Goal: Transaction & Acquisition: Book appointment/travel/reservation

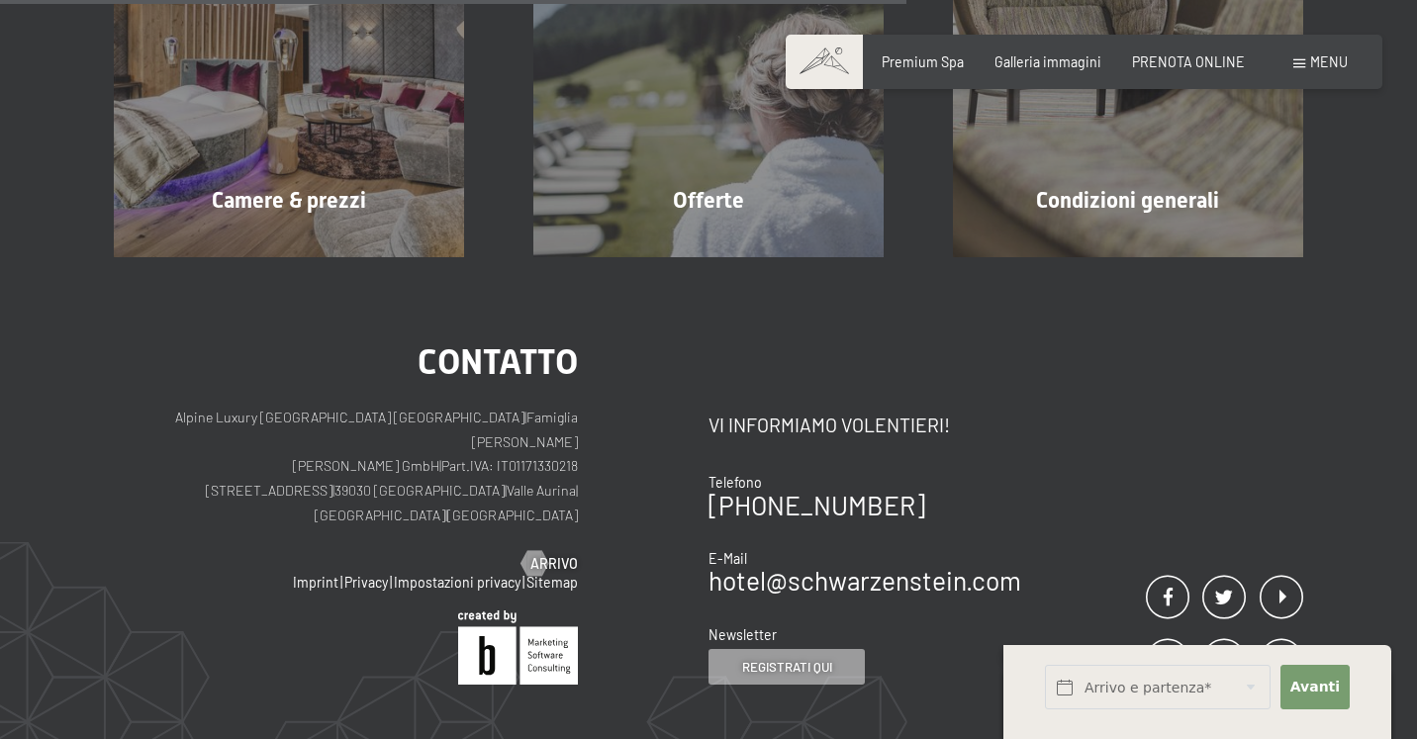
scroll to position [610, 0]
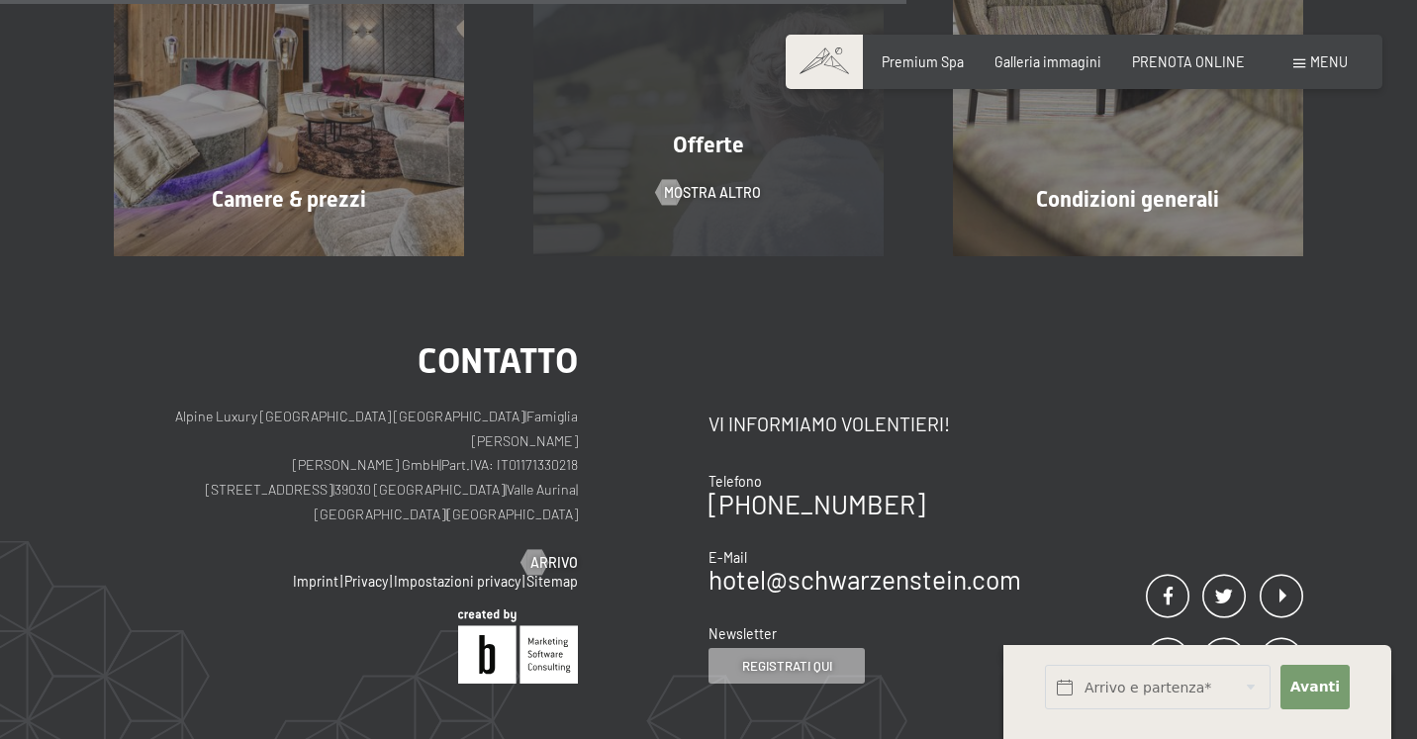
click at [789, 204] on div "Offerte mostra altro" at bounding box center [709, 81] width 420 height 349
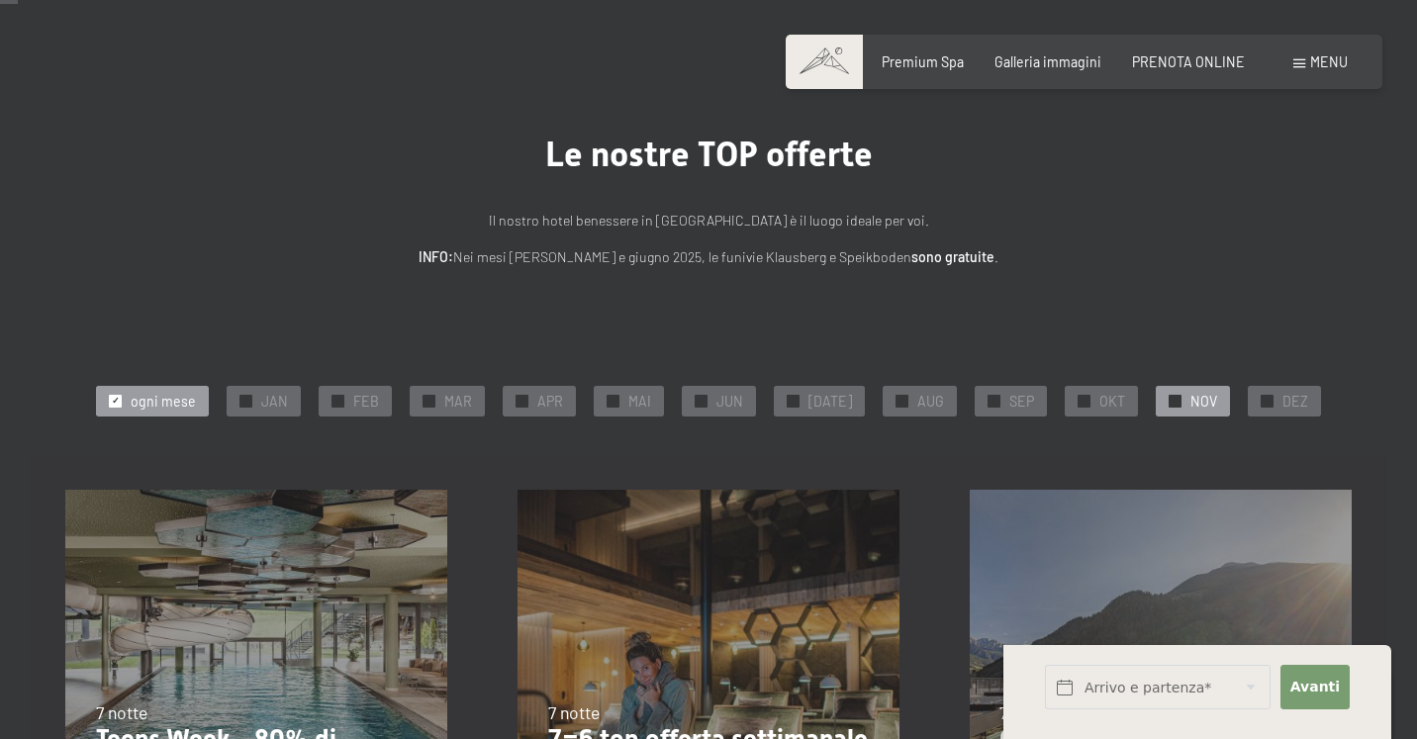
click at [1190, 407] on span "NOV" at bounding box center [1203, 402] width 27 height 20
click at [1163, 393] on div "✓ NOV" at bounding box center [1193, 401] width 74 height 30
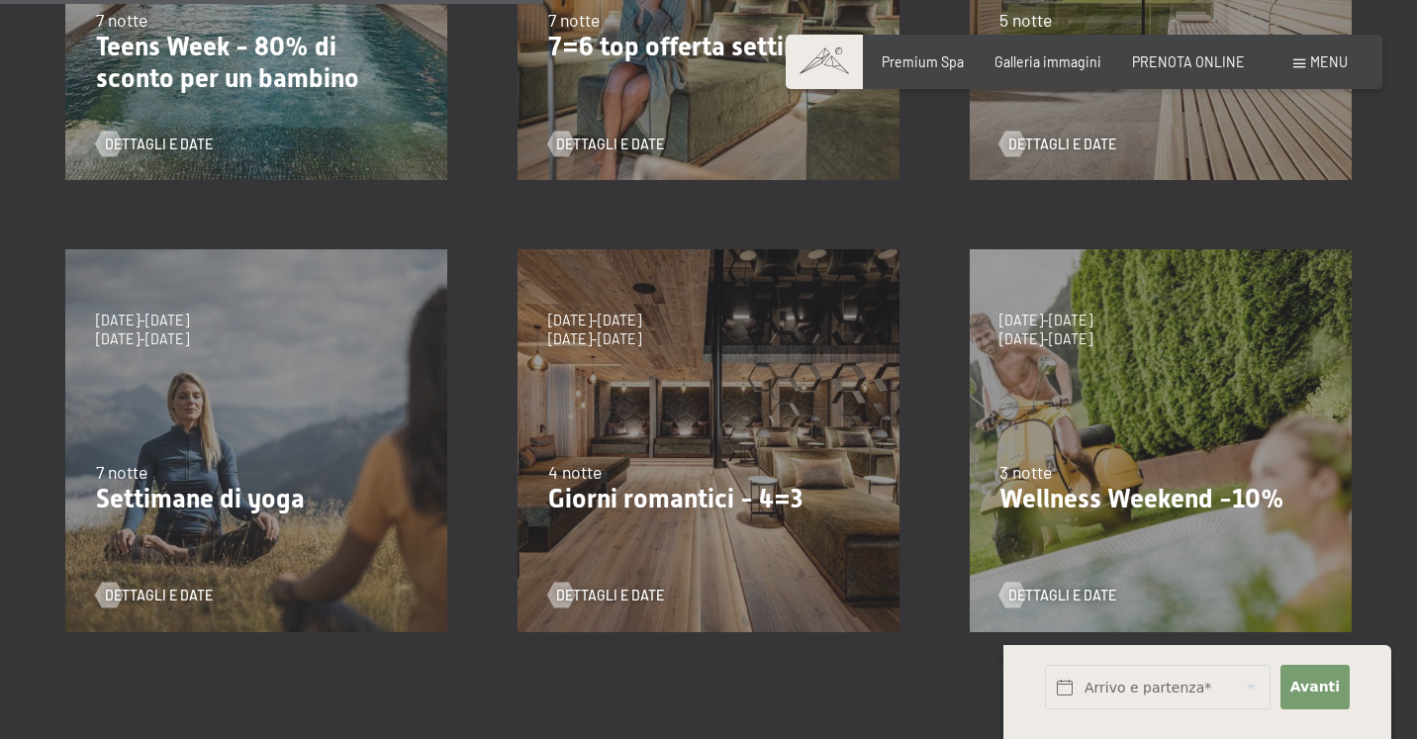
scroll to position [737, 0]
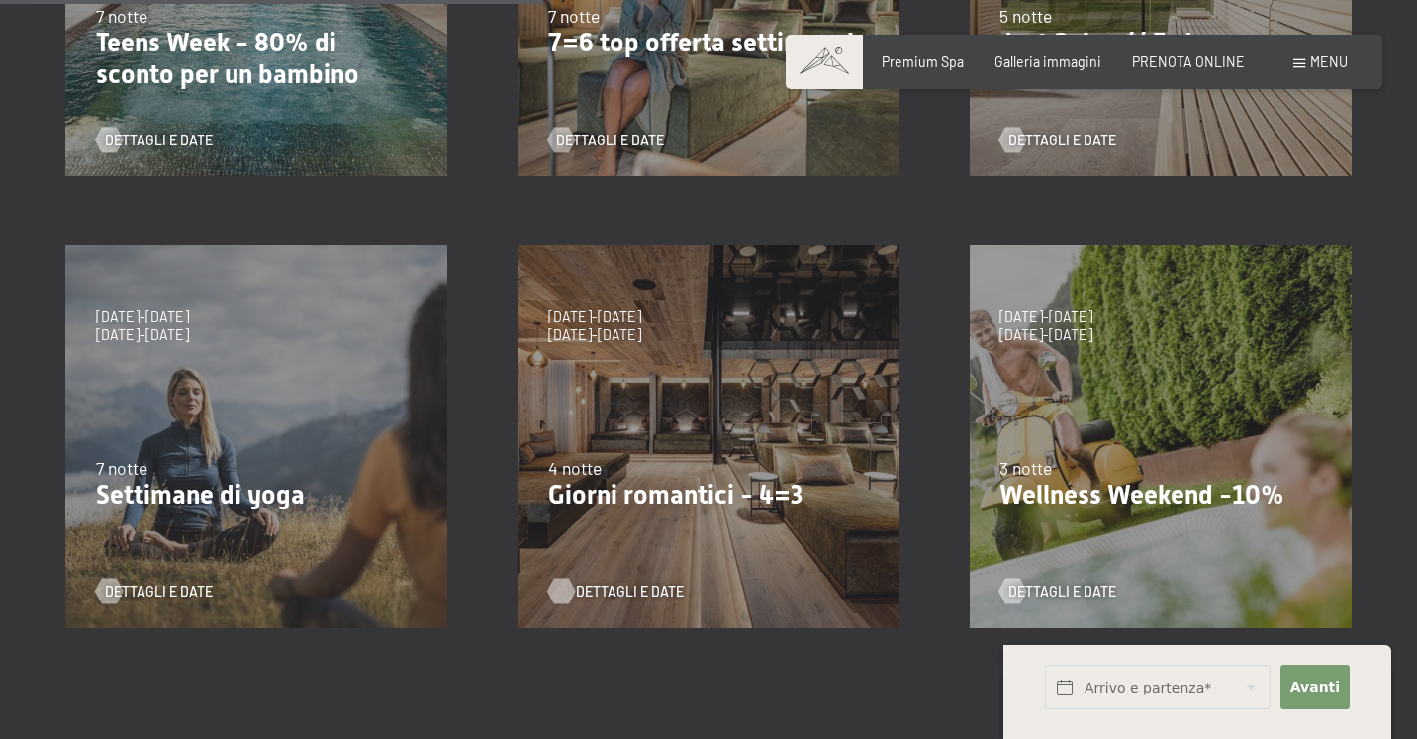
click at [619, 589] on span "Dettagli e Date" at bounding box center [630, 592] width 108 height 20
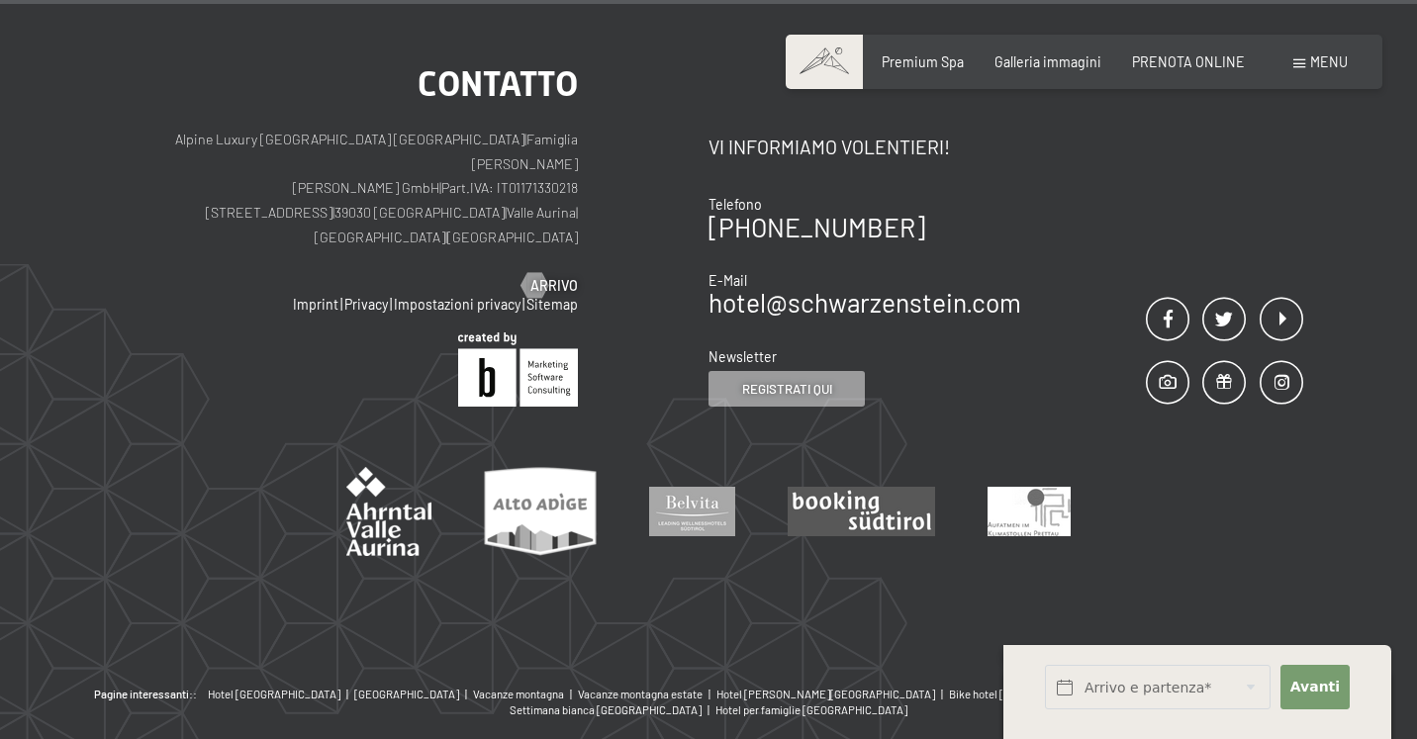
scroll to position [2053, 0]
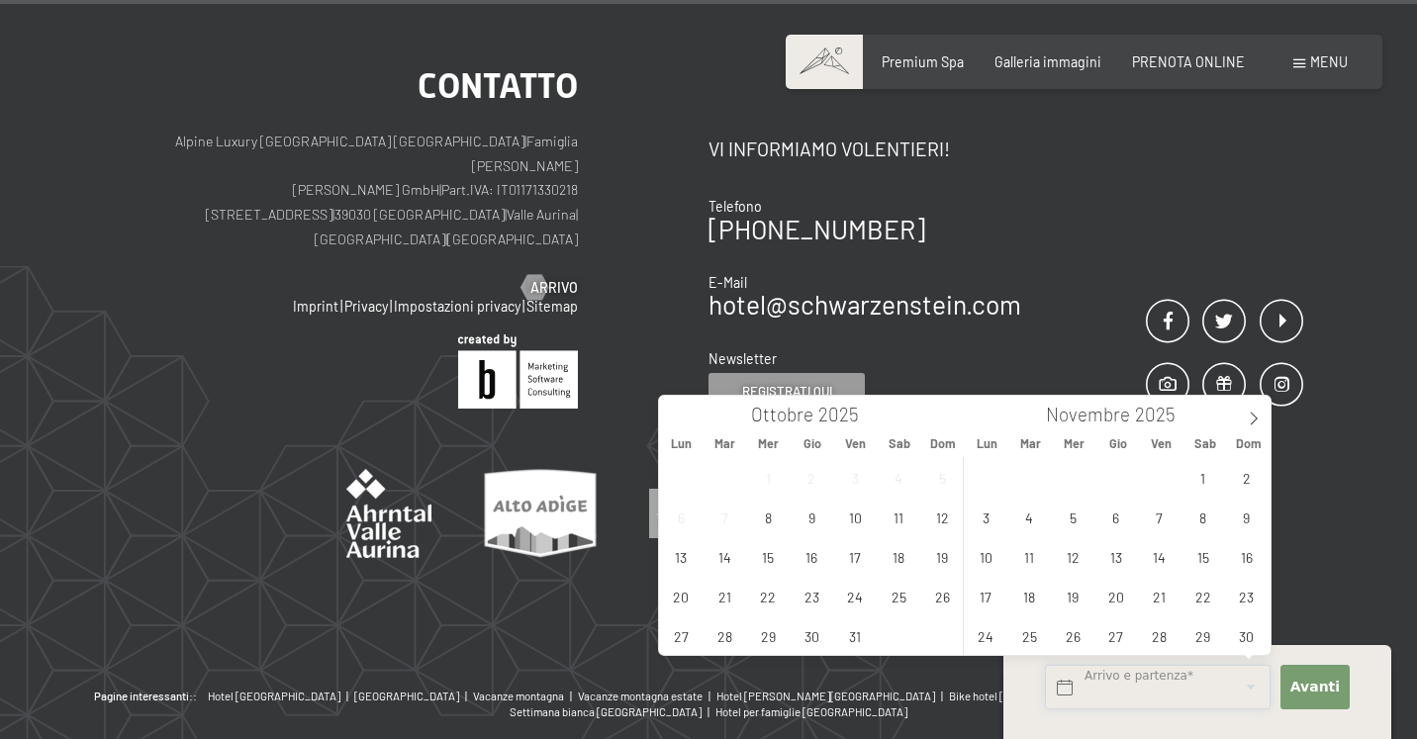
click at [1165, 684] on input "text" at bounding box center [1158, 687] width 226 height 45
click at [1110, 598] on span "20" at bounding box center [1115, 596] width 39 height 39
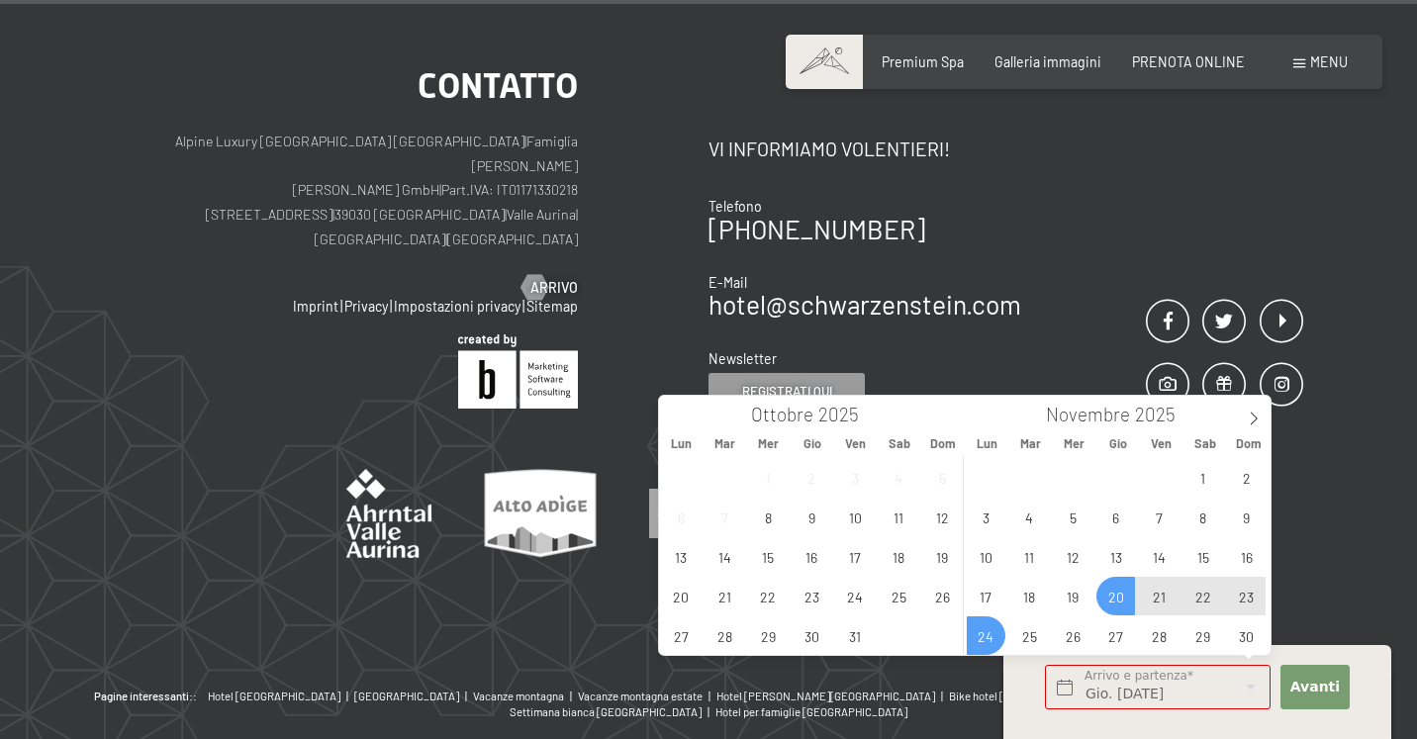
click at [991, 642] on span "24" at bounding box center [986, 635] width 39 height 39
type input "Gio. 20/11/2025 - Lun. 24/11/2025"
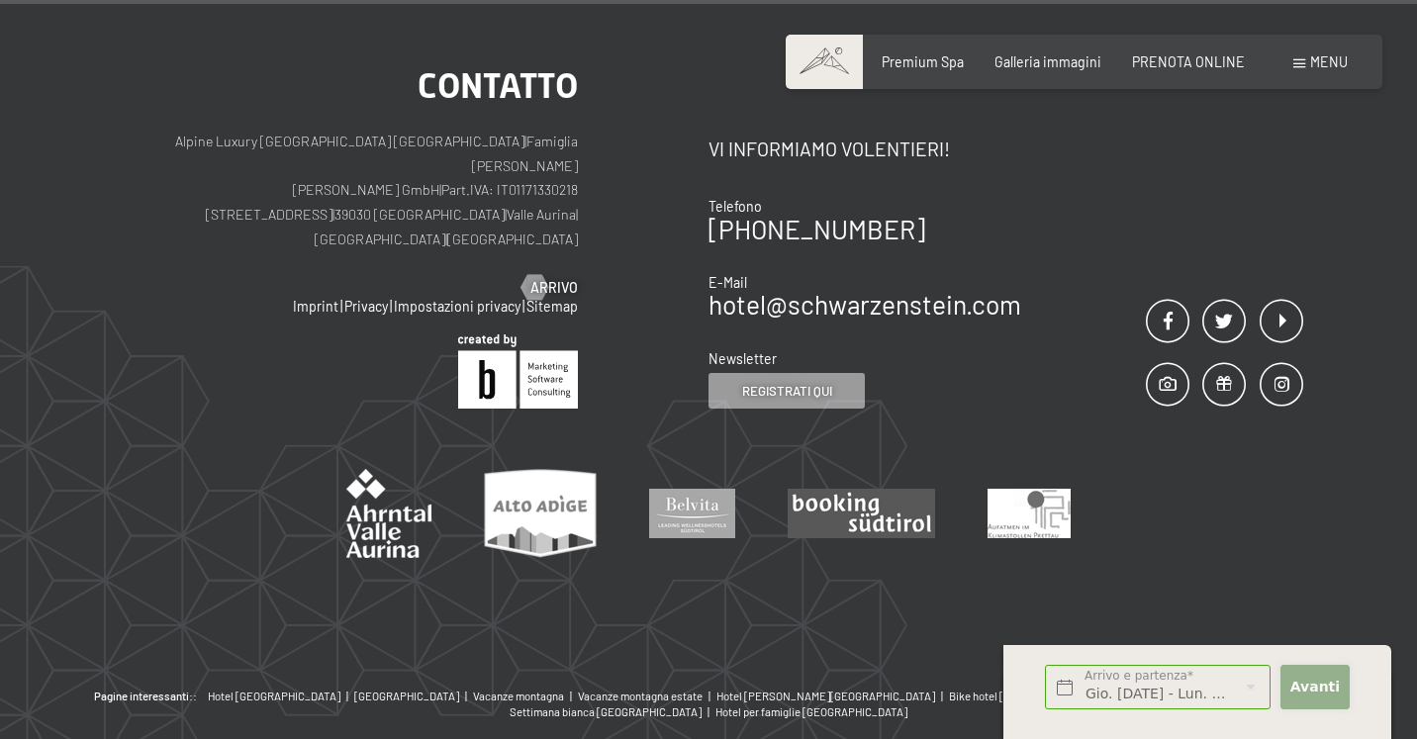
click at [1303, 681] on span "Avanti" at bounding box center [1314, 688] width 49 height 20
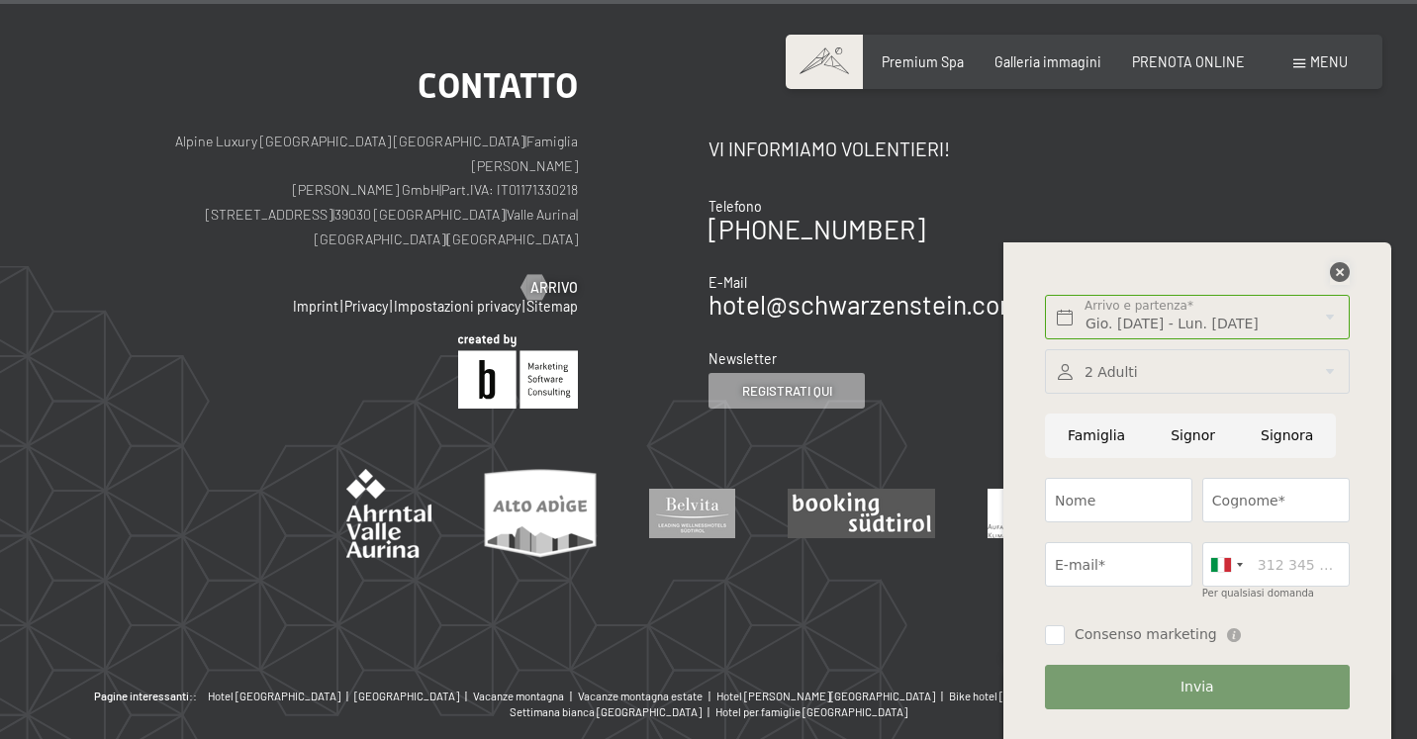
click at [1344, 266] on icon at bounding box center [1340, 272] width 20 height 20
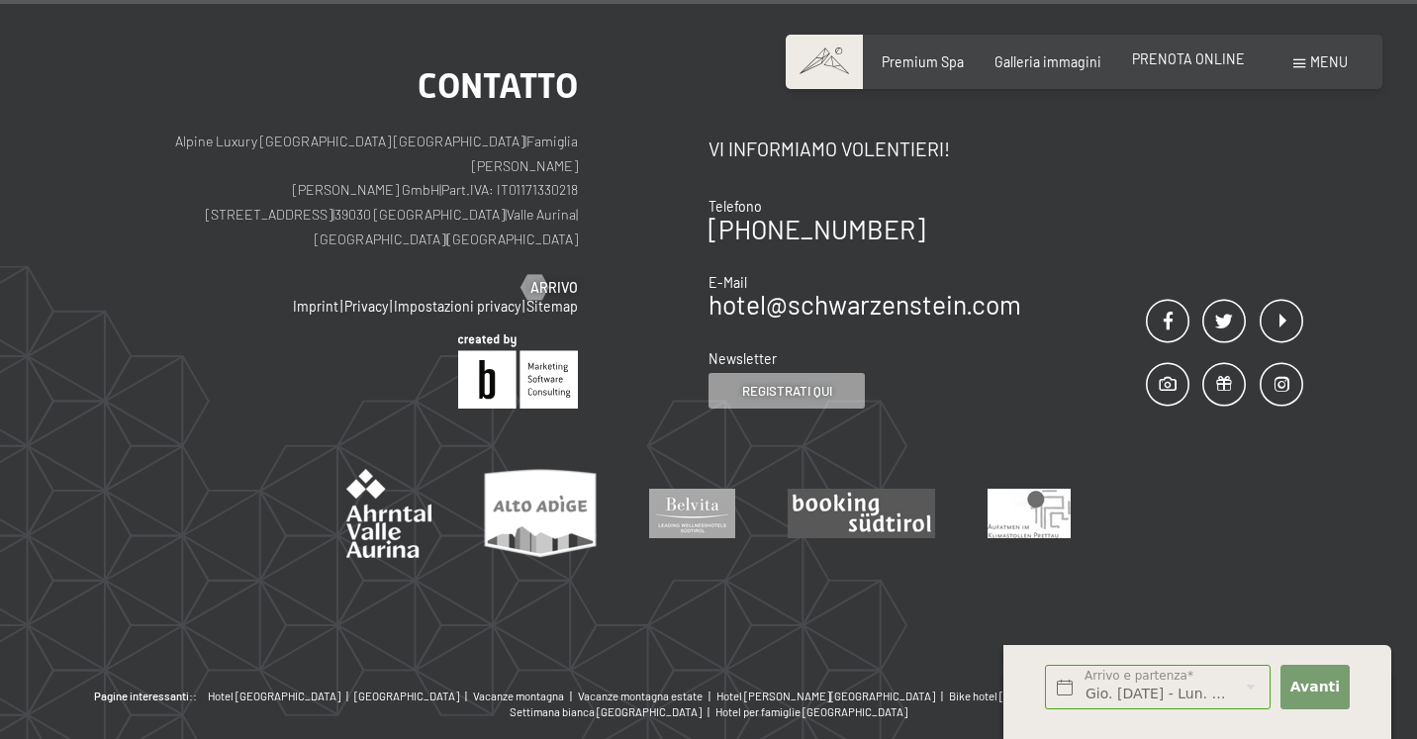
click at [1173, 55] on span "PRENOTA ONLINE" at bounding box center [1188, 58] width 113 height 17
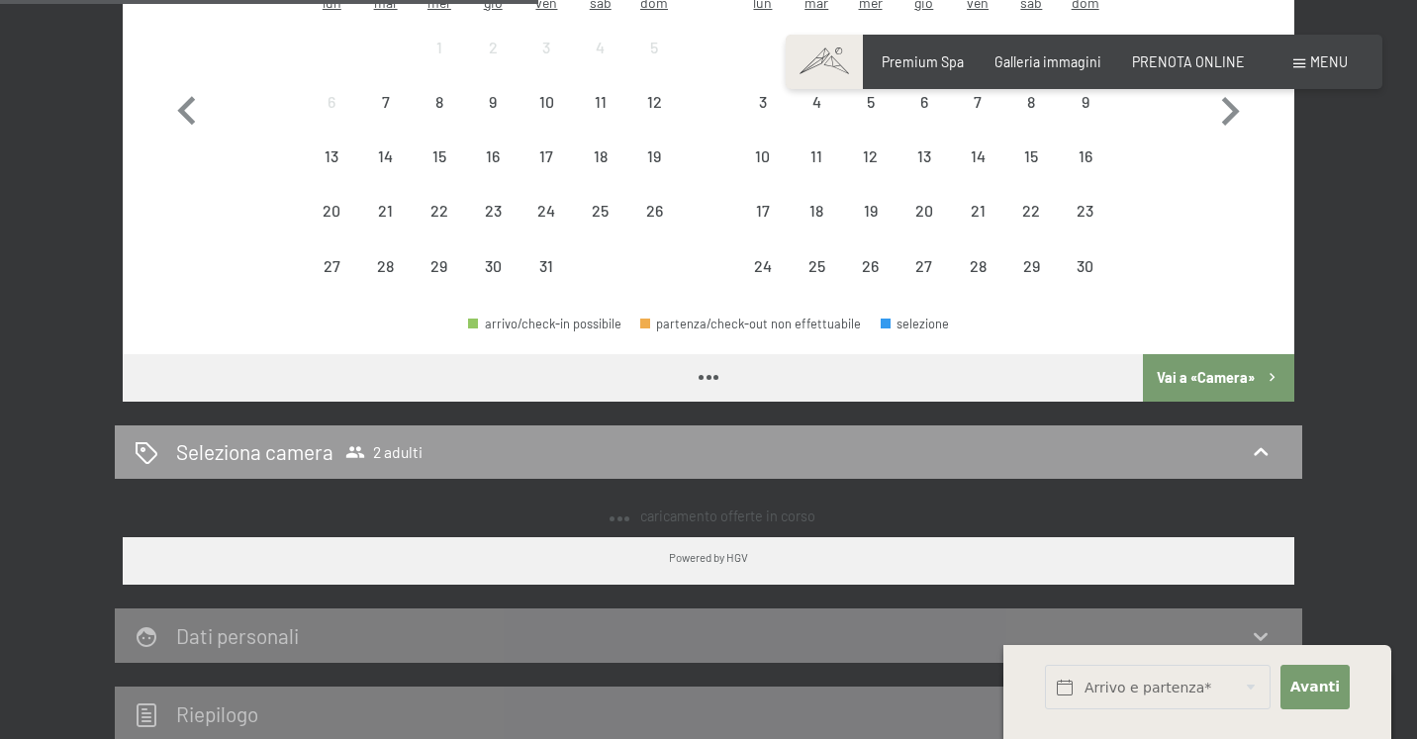
scroll to position [294, 0]
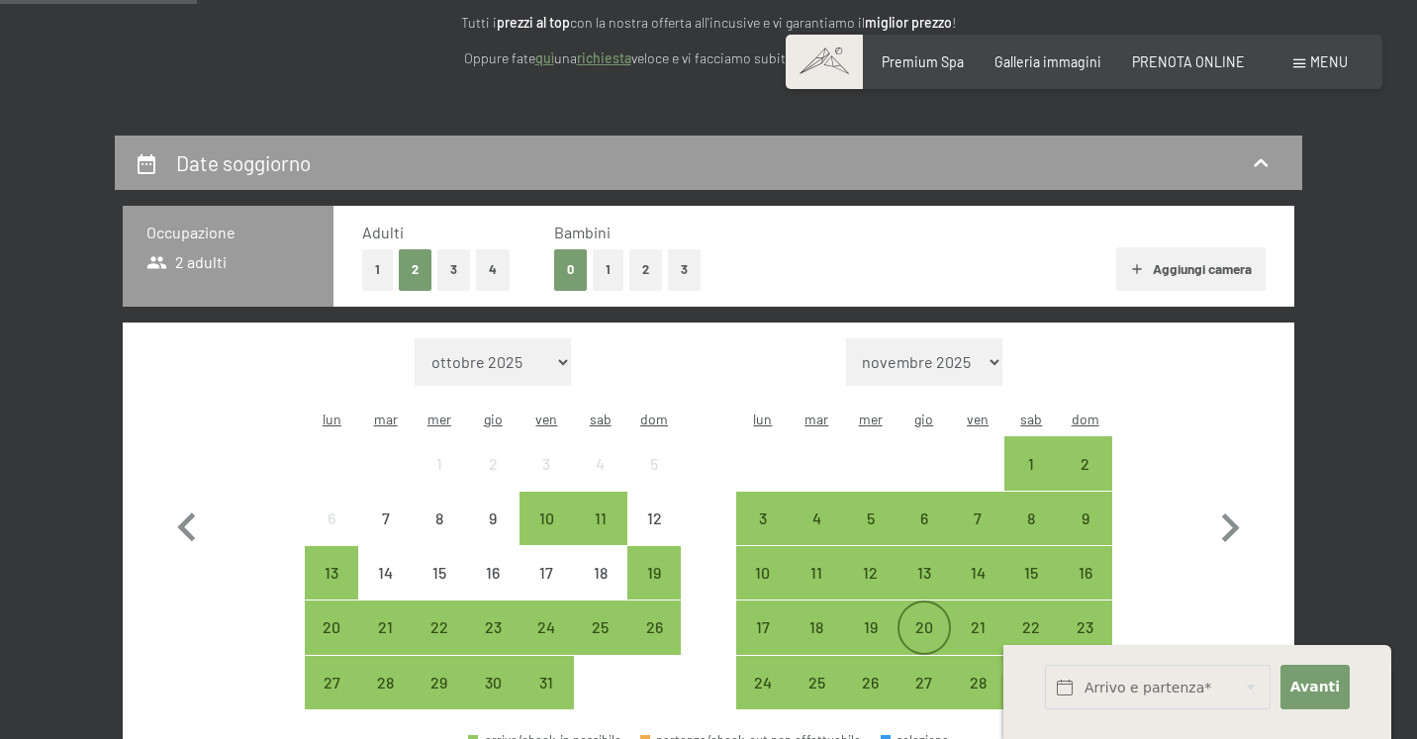
click at [917, 619] on div "20" at bounding box center [923, 643] width 49 height 49
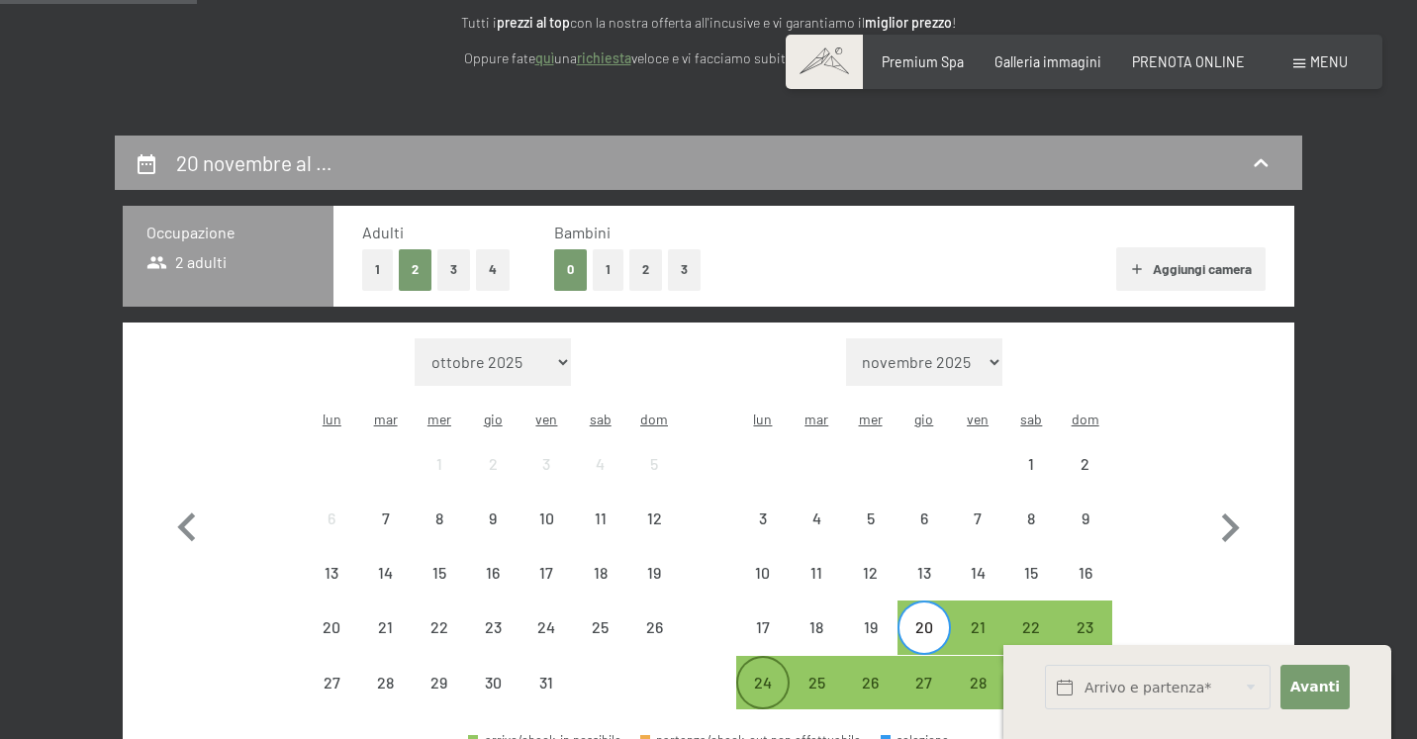
click at [772, 675] on div "24" at bounding box center [762, 699] width 49 height 49
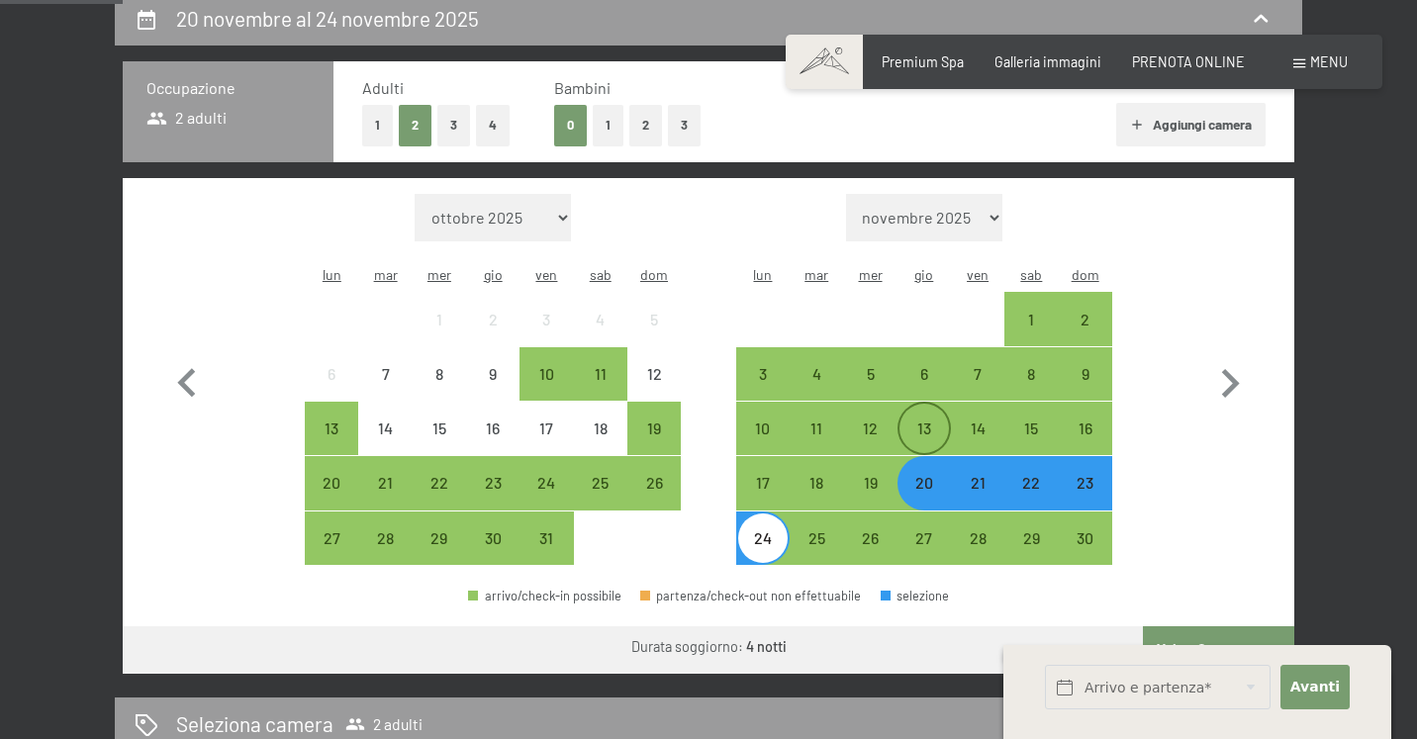
scroll to position [509, 0]
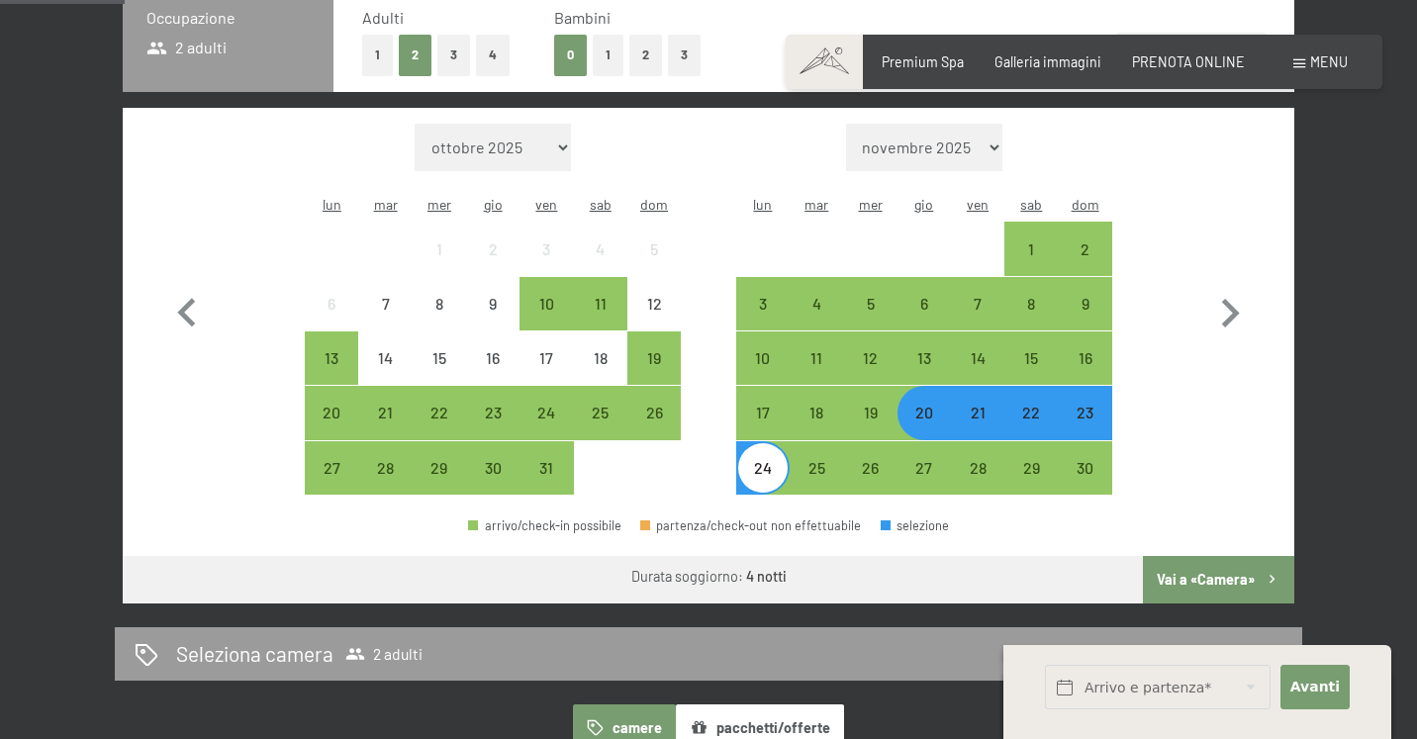
click at [1201, 556] on button "Vai a «Camera»" at bounding box center [1218, 579] width 151 height 47
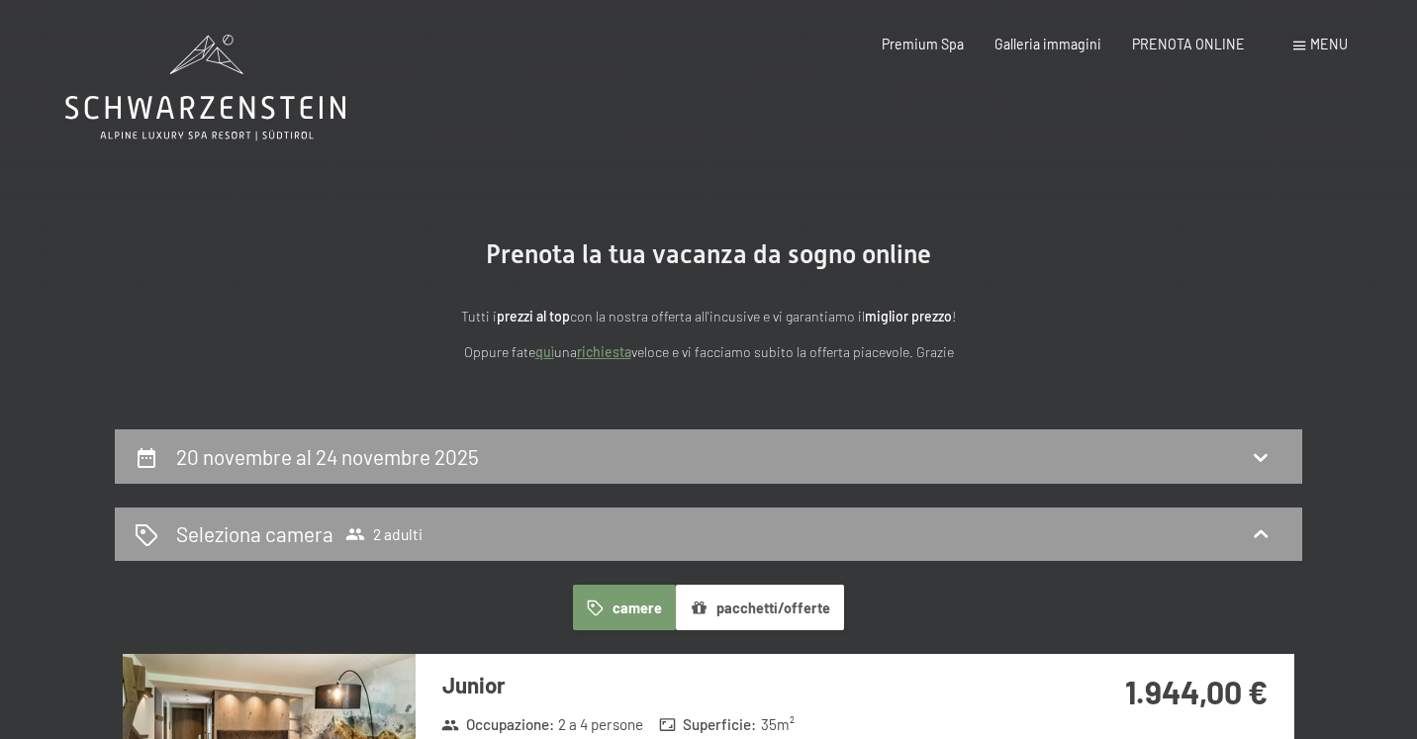
scroll to position [0, 0]
click at [985, 437] on div "20 novembre al 24 novembre 2025" at bounding box center [708, 456] width 1187 height 54
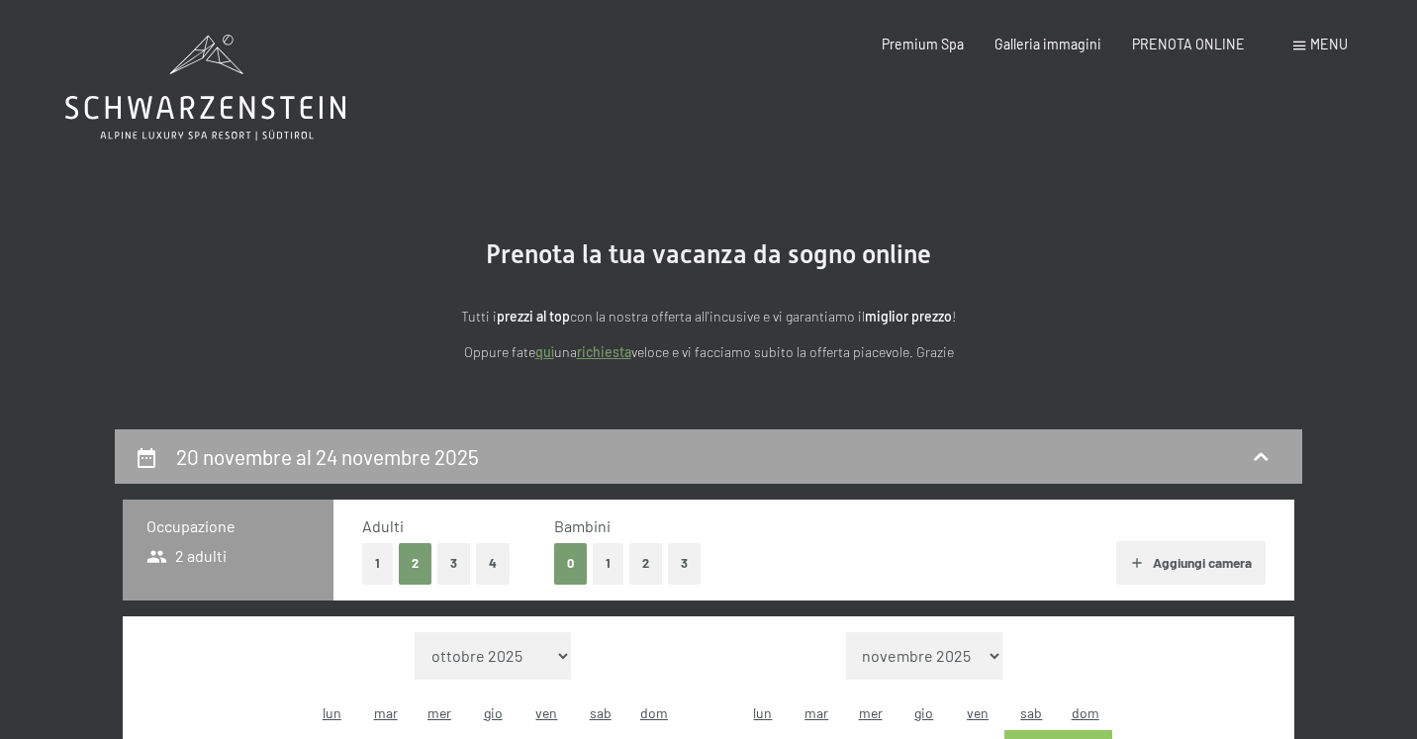
scroll to position [427, 0]
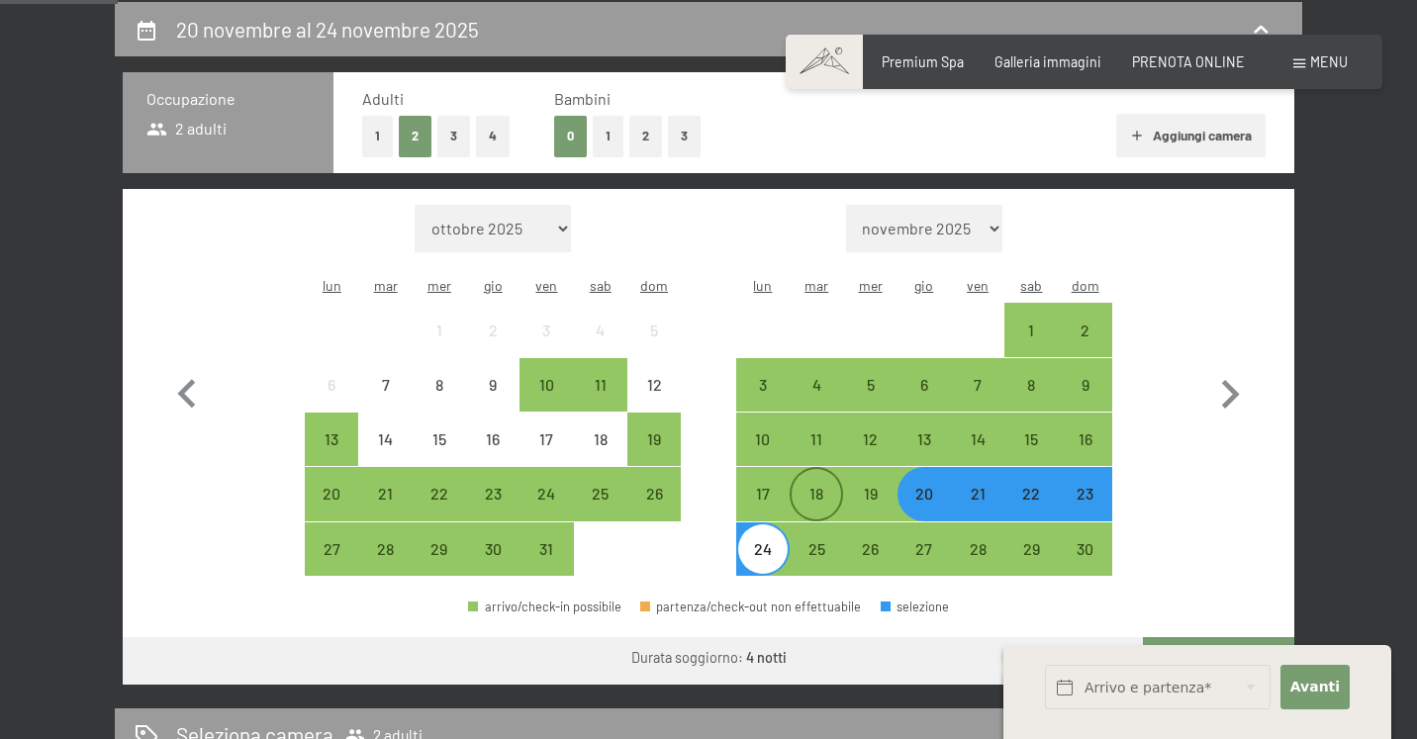
click at [815, 486] on div "18" at bounding box center [816, 510] width 49 height 49
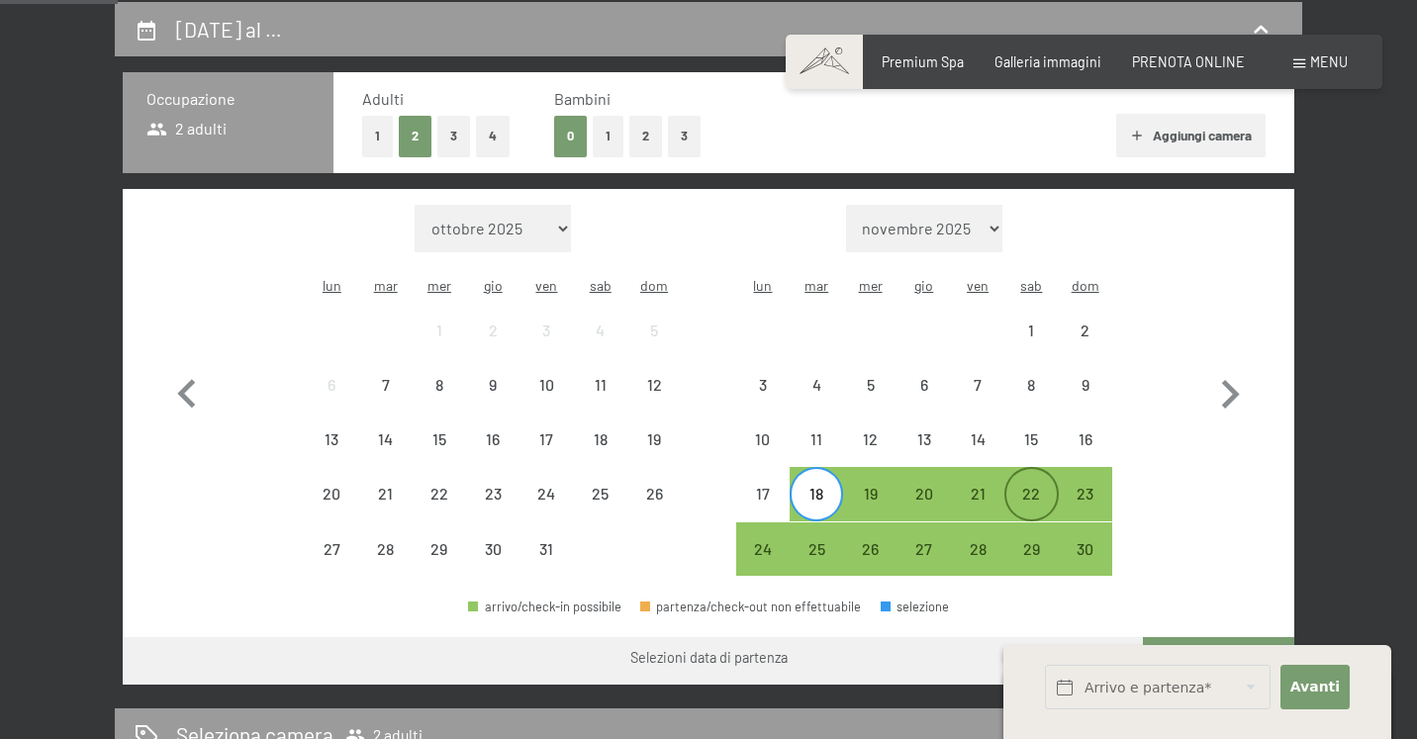
click at [1038, 486] on div "22" at bounding box center [1030, 510] width 49 height 49
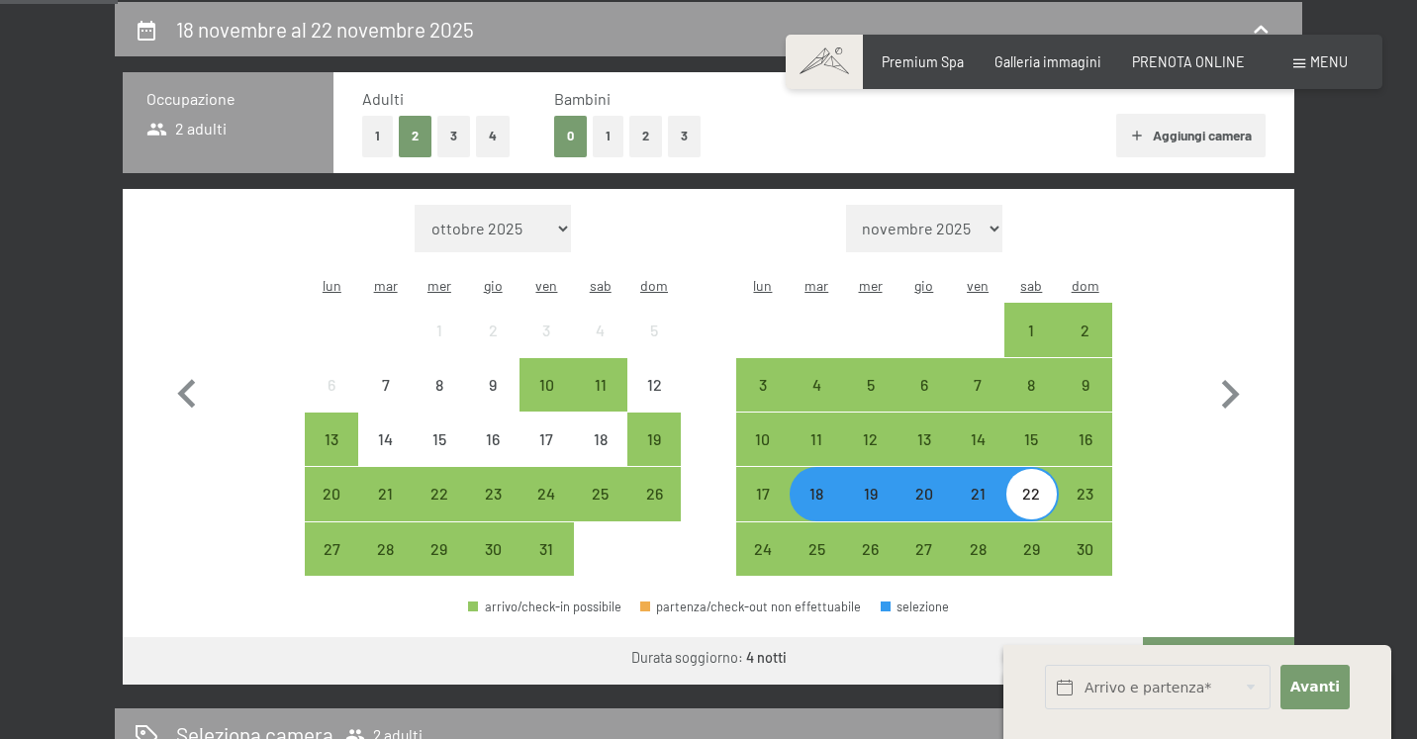
click at [1182, 637] on button "Vai a «Camera»" at bounding box center [1218, 660] width 151 height 47
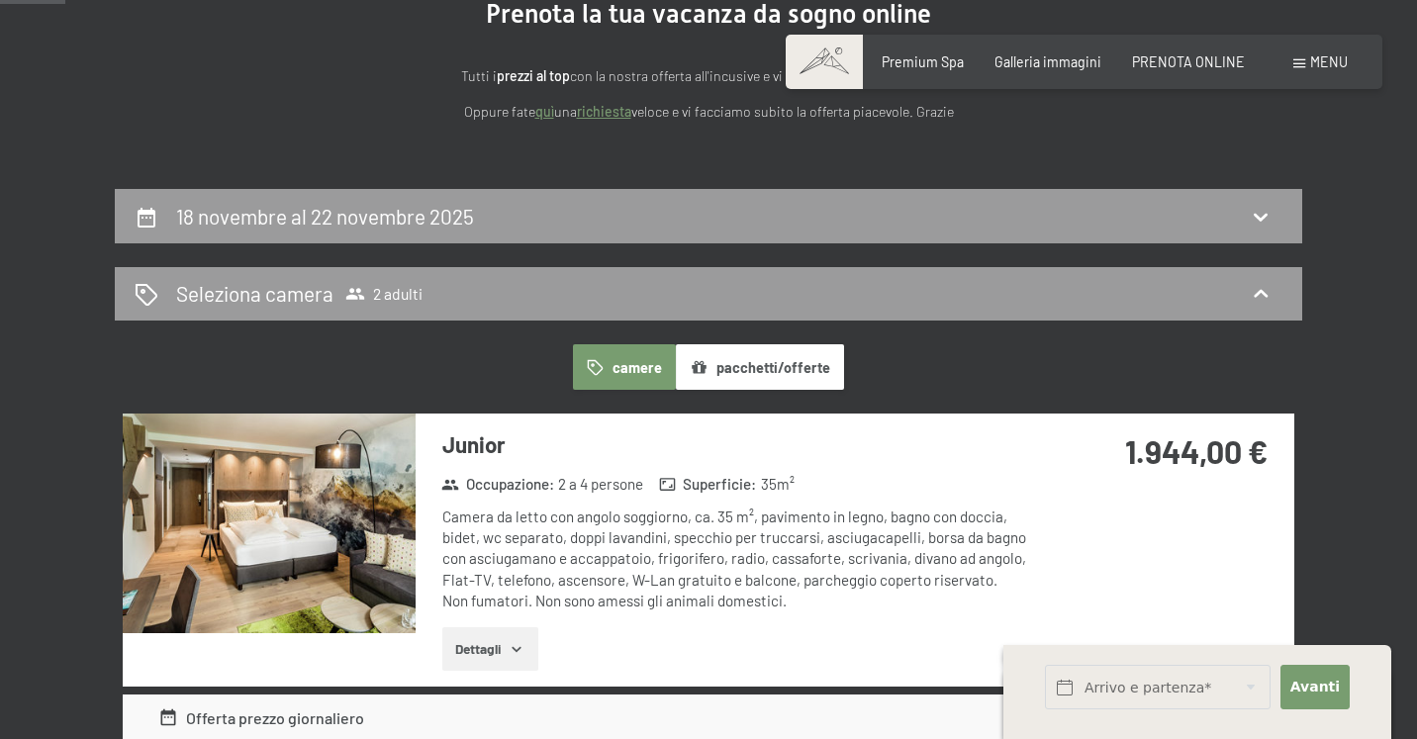
scroll to position [238, 0]
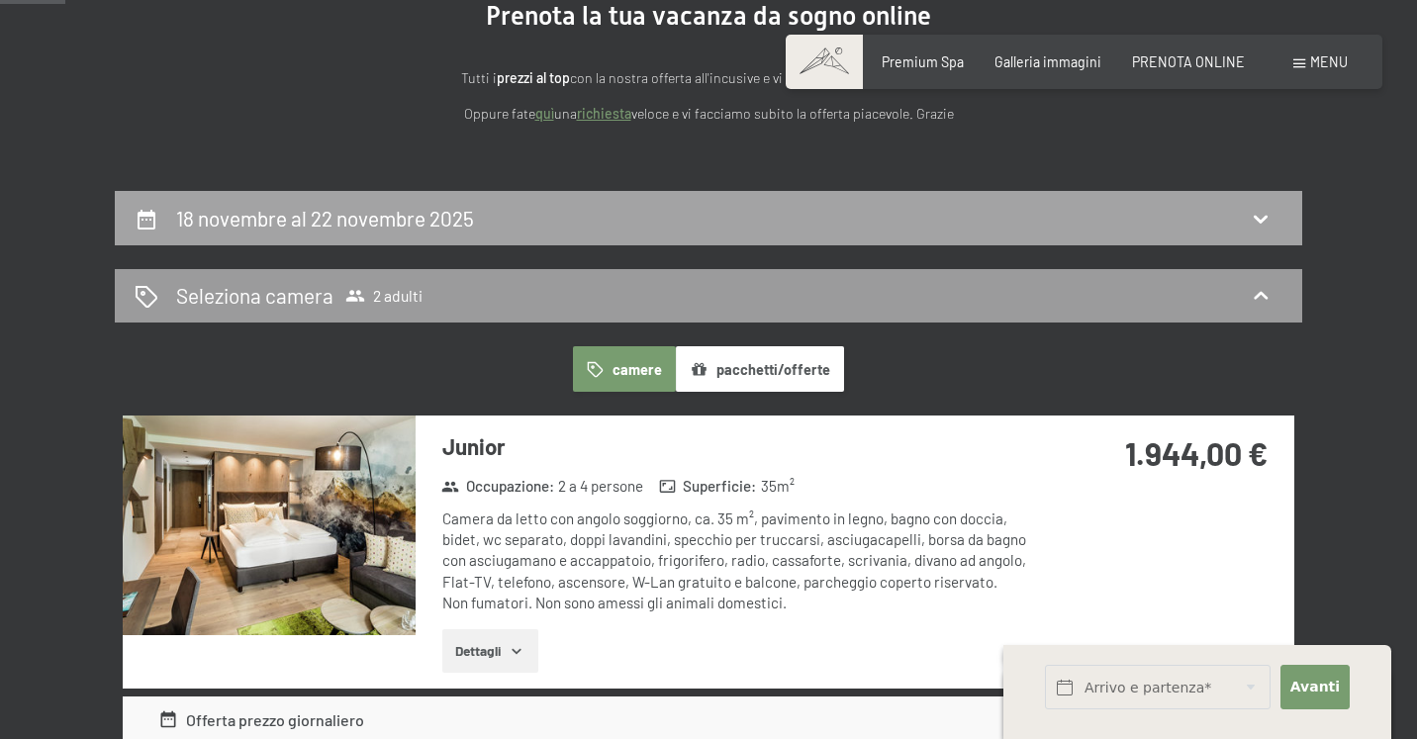
click at [1063, 236] on div "18 novembre al 22 novembre 2025" at bounding box center [708, 218] width 1187 height 54
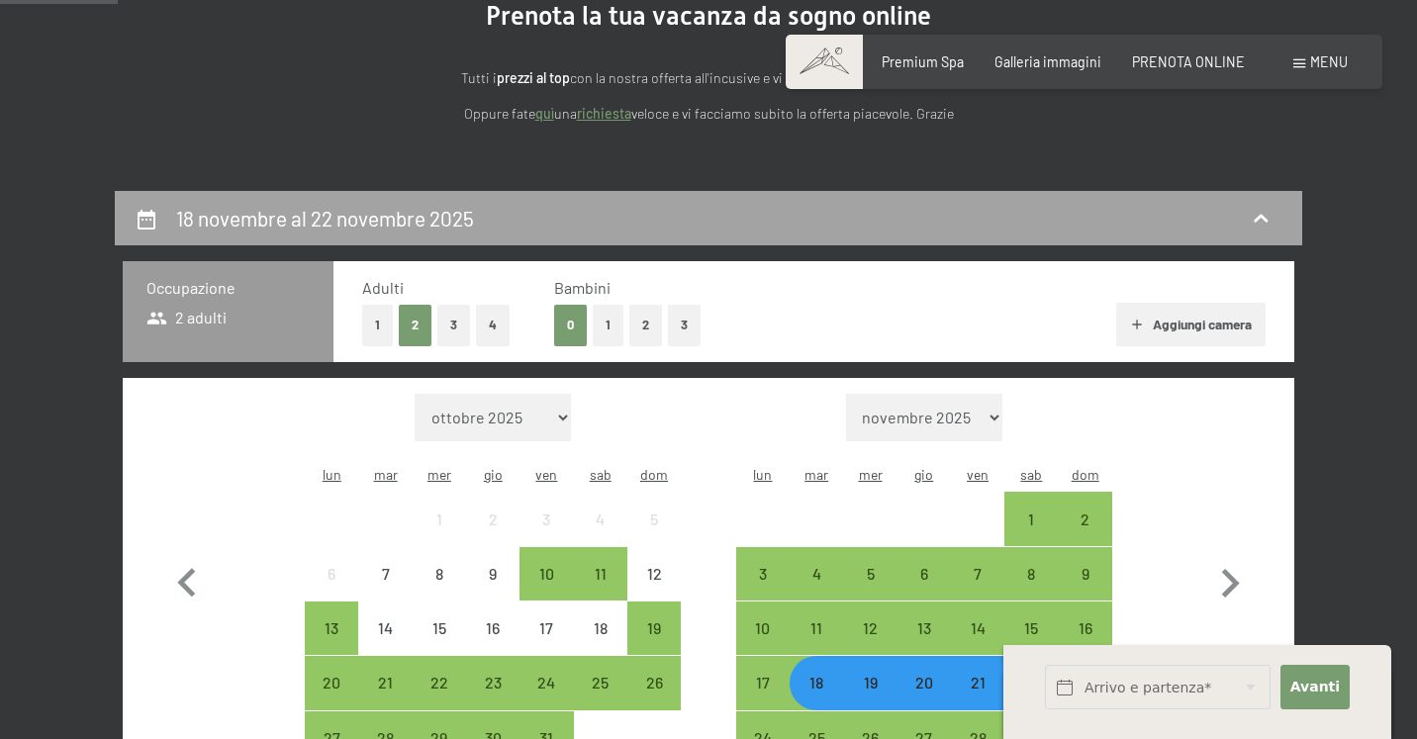
scroll to position [427, 0]
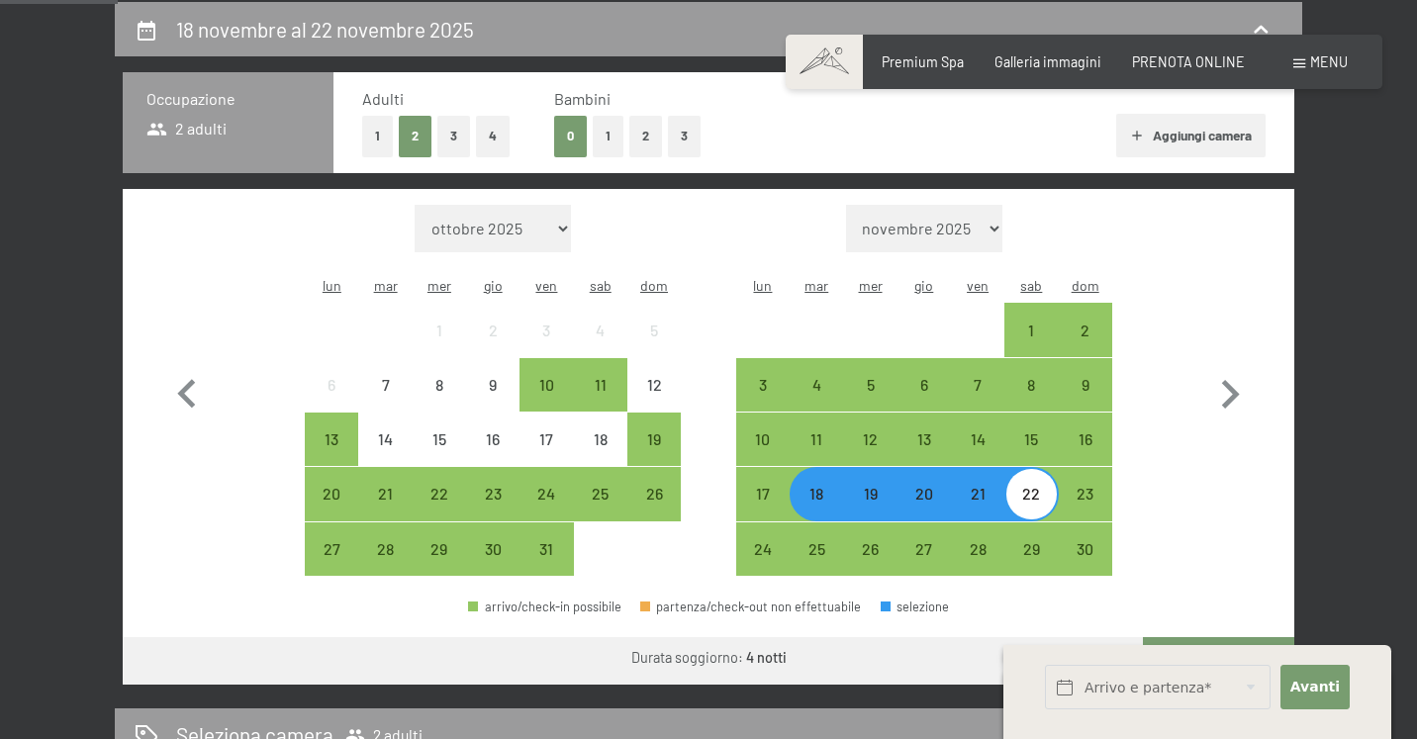
click at [981, 486] on div "21" at bounding box center [977, 510] width 49 height 49
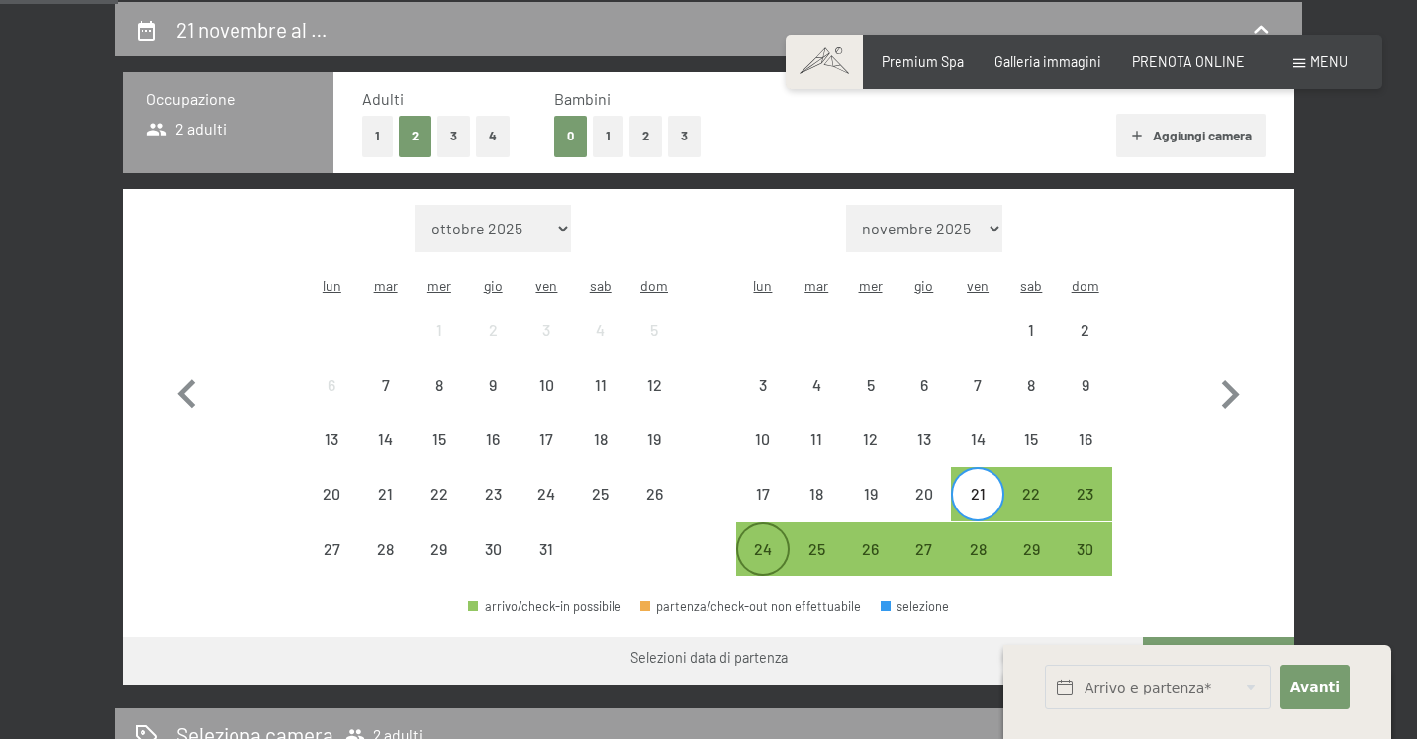
click at [774, 541] on div "24" at bounding box center [762, 565] width 49 height 49
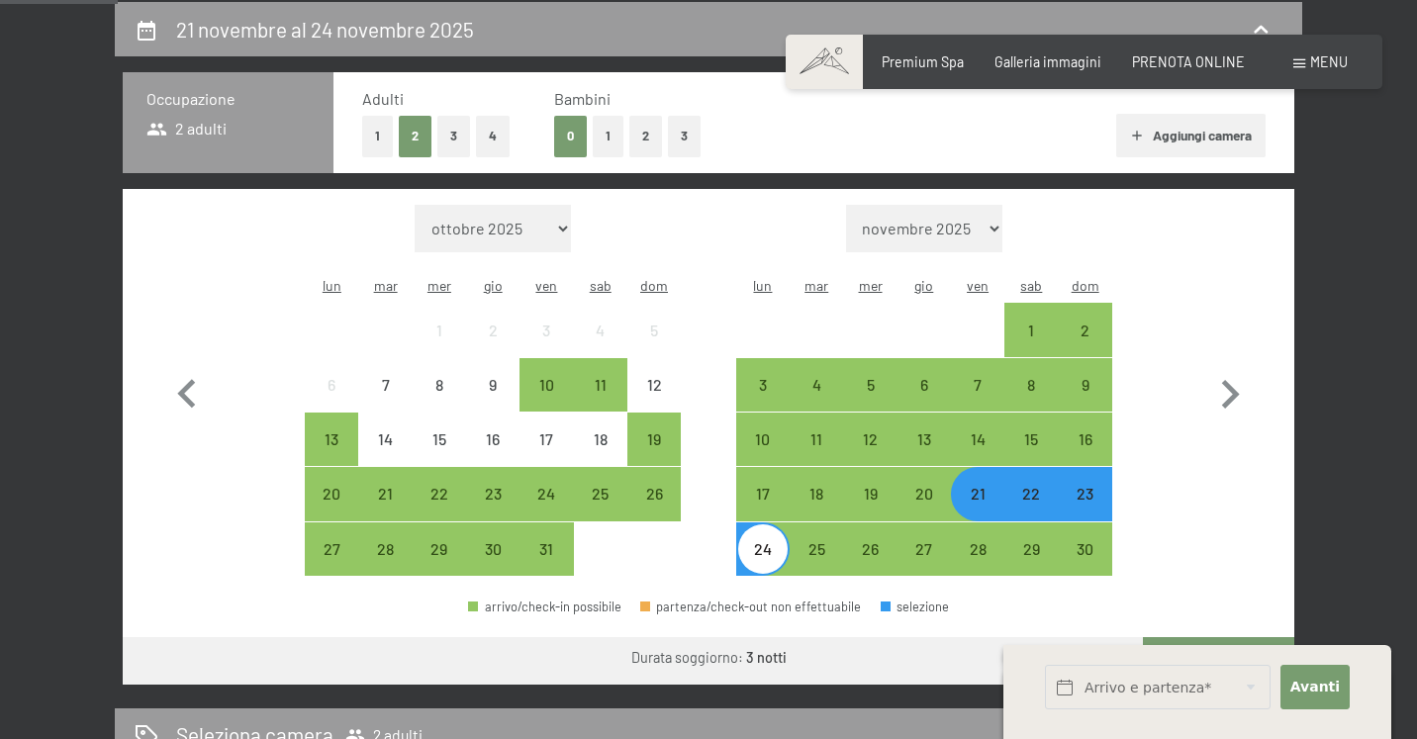
click at [1234, 637] on button "Vai a «Camera»" at bounding box center [1218, 660] width 151 height 47
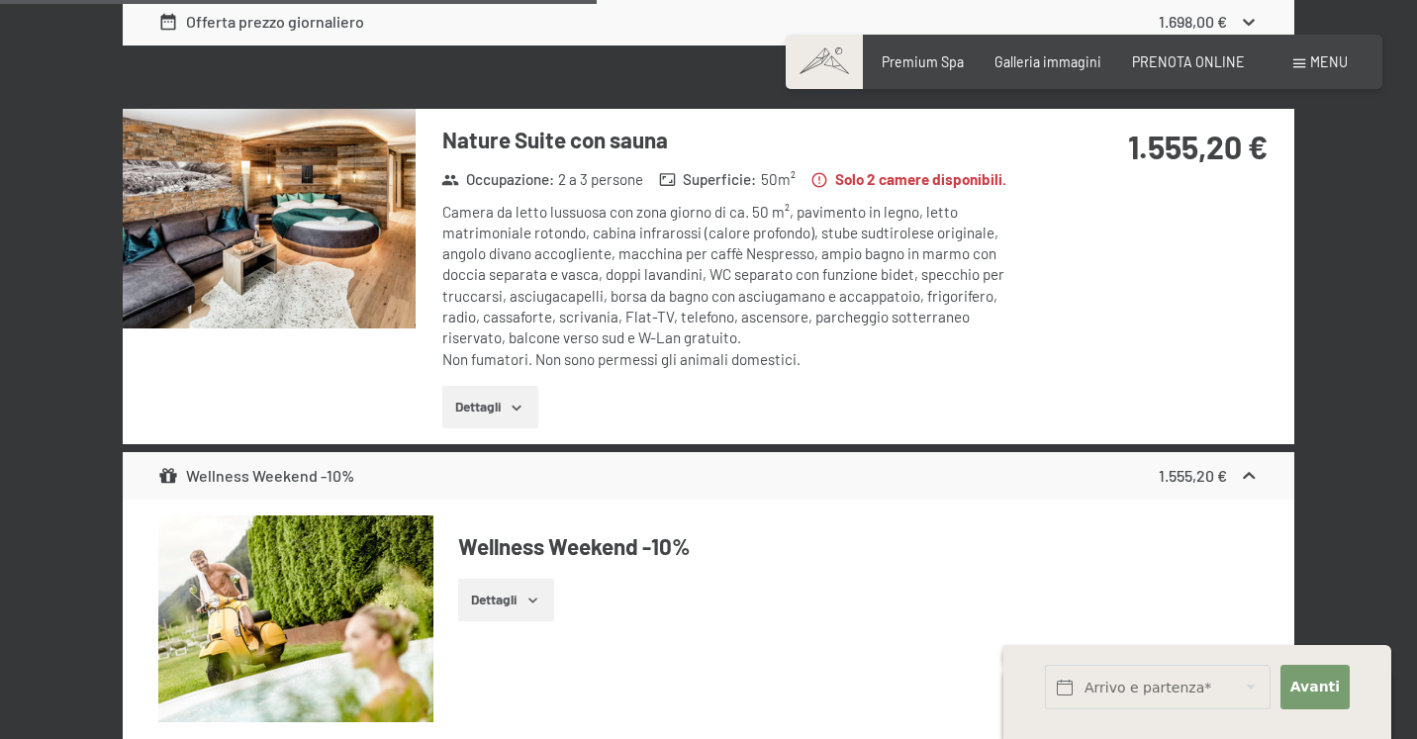
scroll to position [3384, 0]
click at [328, 235] on img at bounding box center [269, 219] width 293 height 220
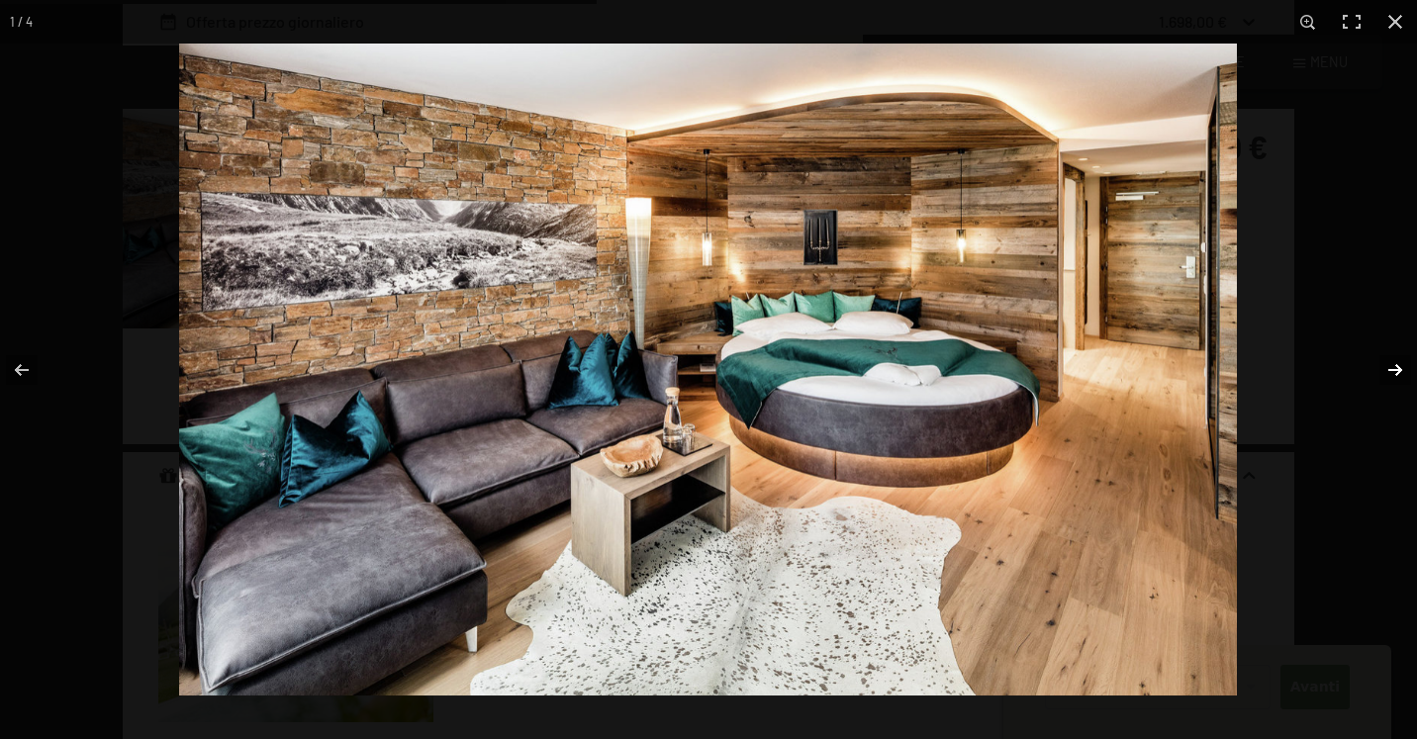
click at [1397, 369] on button "button" at bounding box center [1382, 370] width 69 height 99
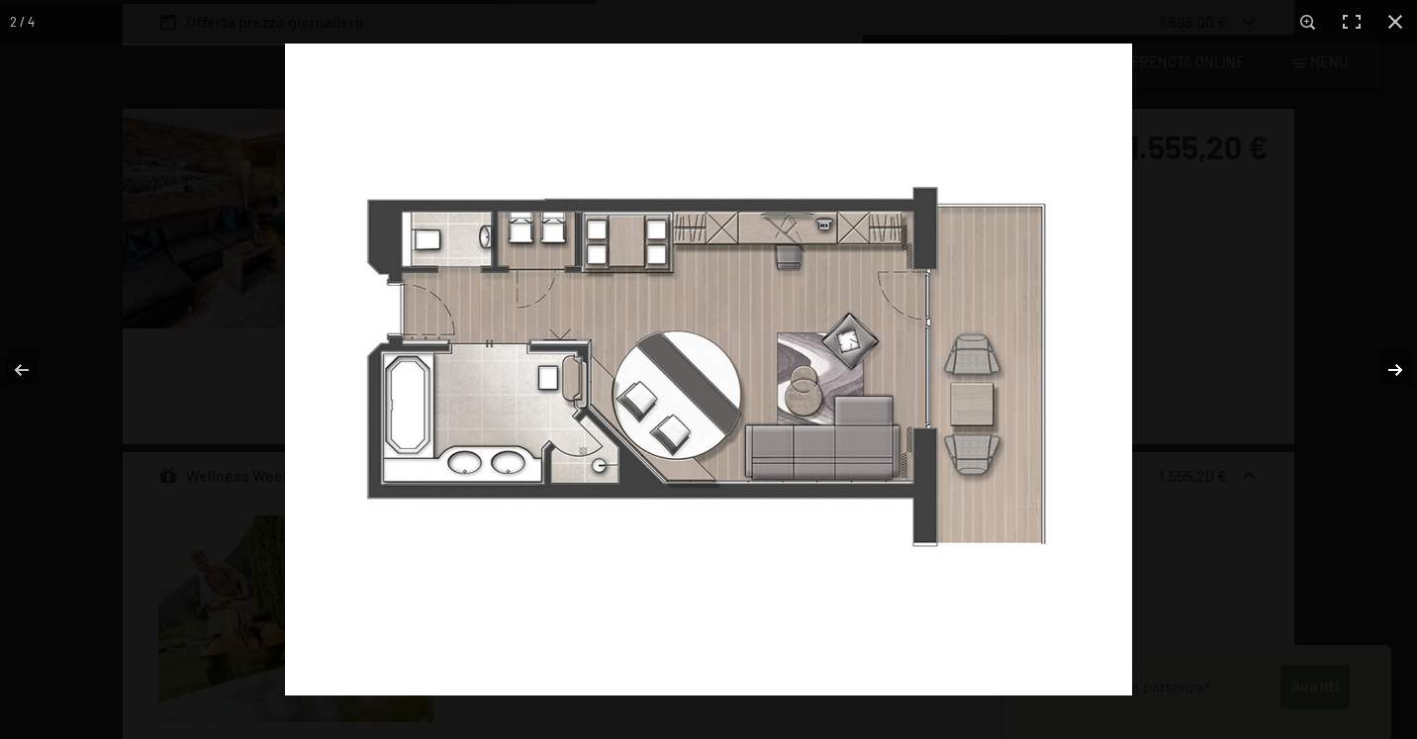
click at [1397, 369] on button "button" at bounding box center [1382, 370] width 69 height 99
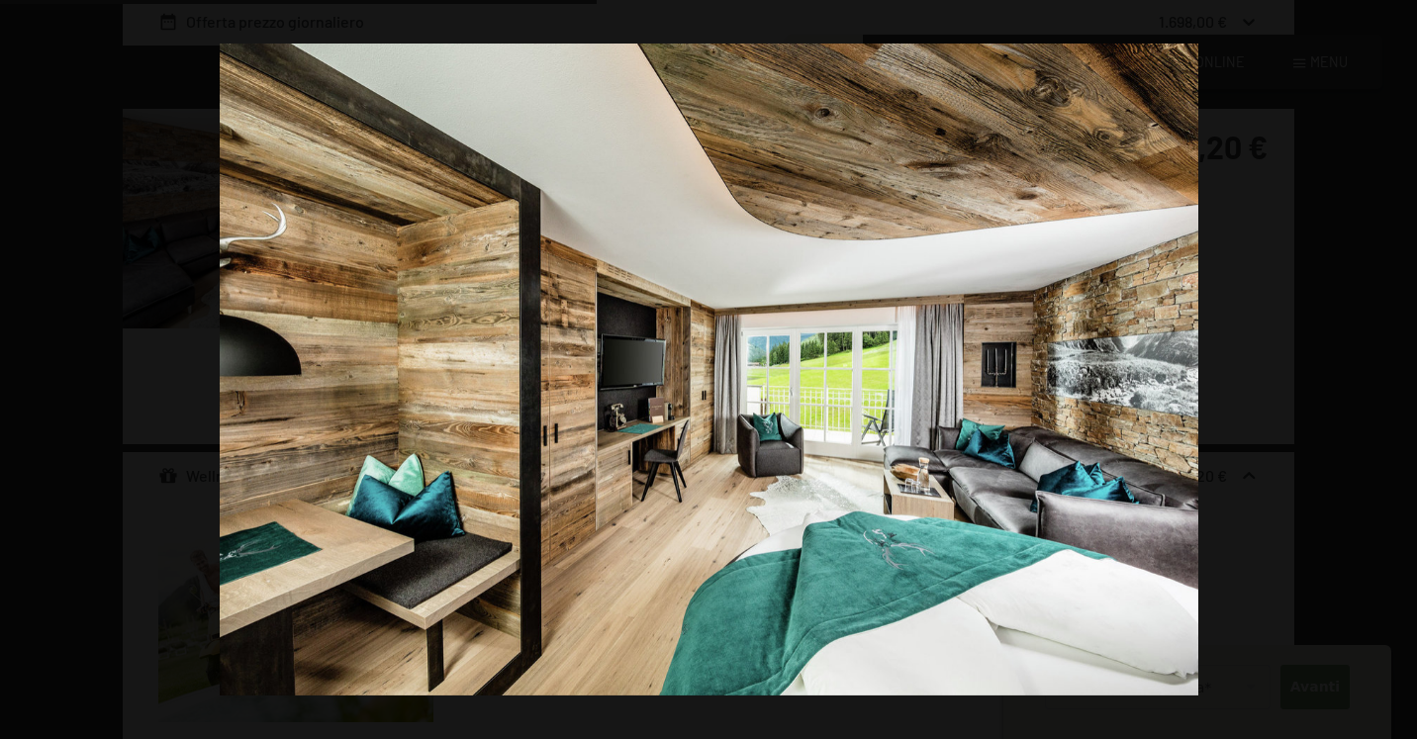
click at [1397, 369] on button "button" at bounding box center [1382, 370] width 69 height 99
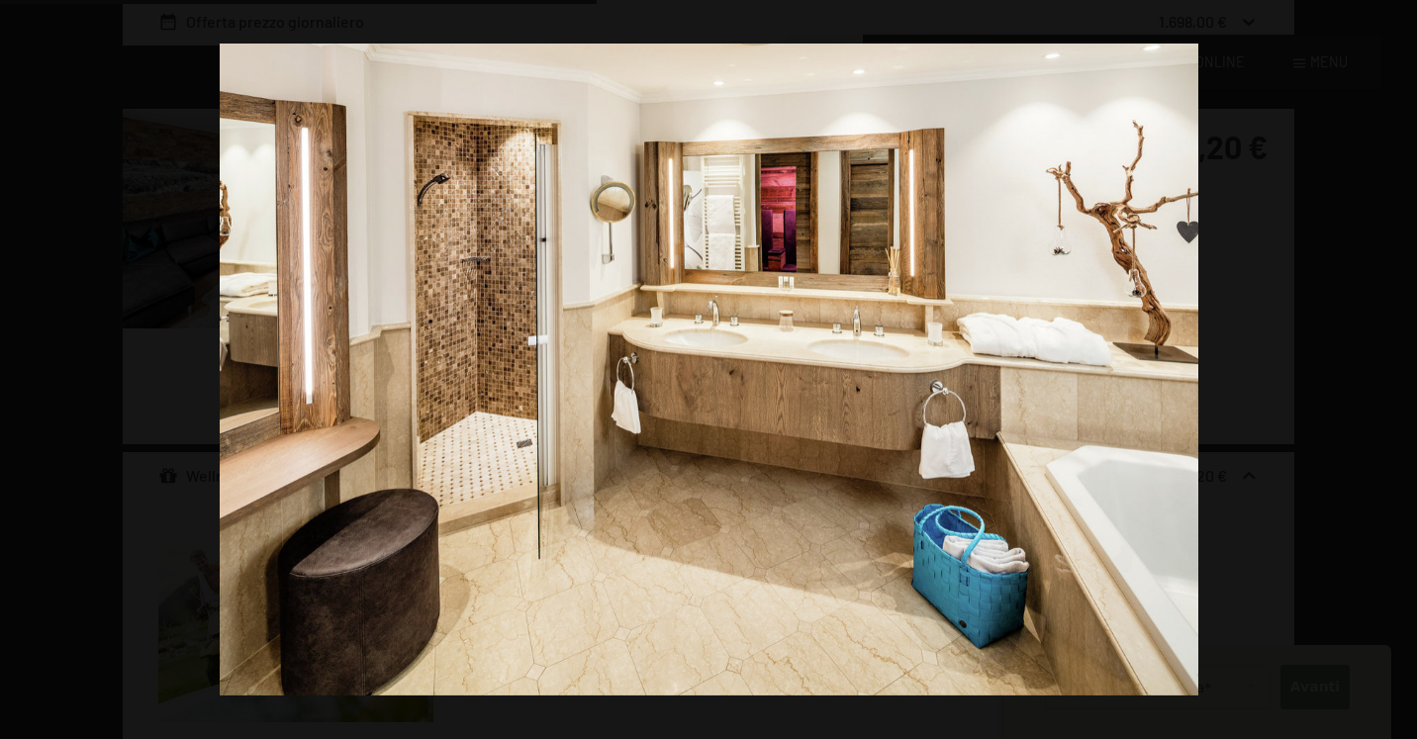
click at [1397, 369] on button "button" at bounding box center [1382, 370] width 69 height 99
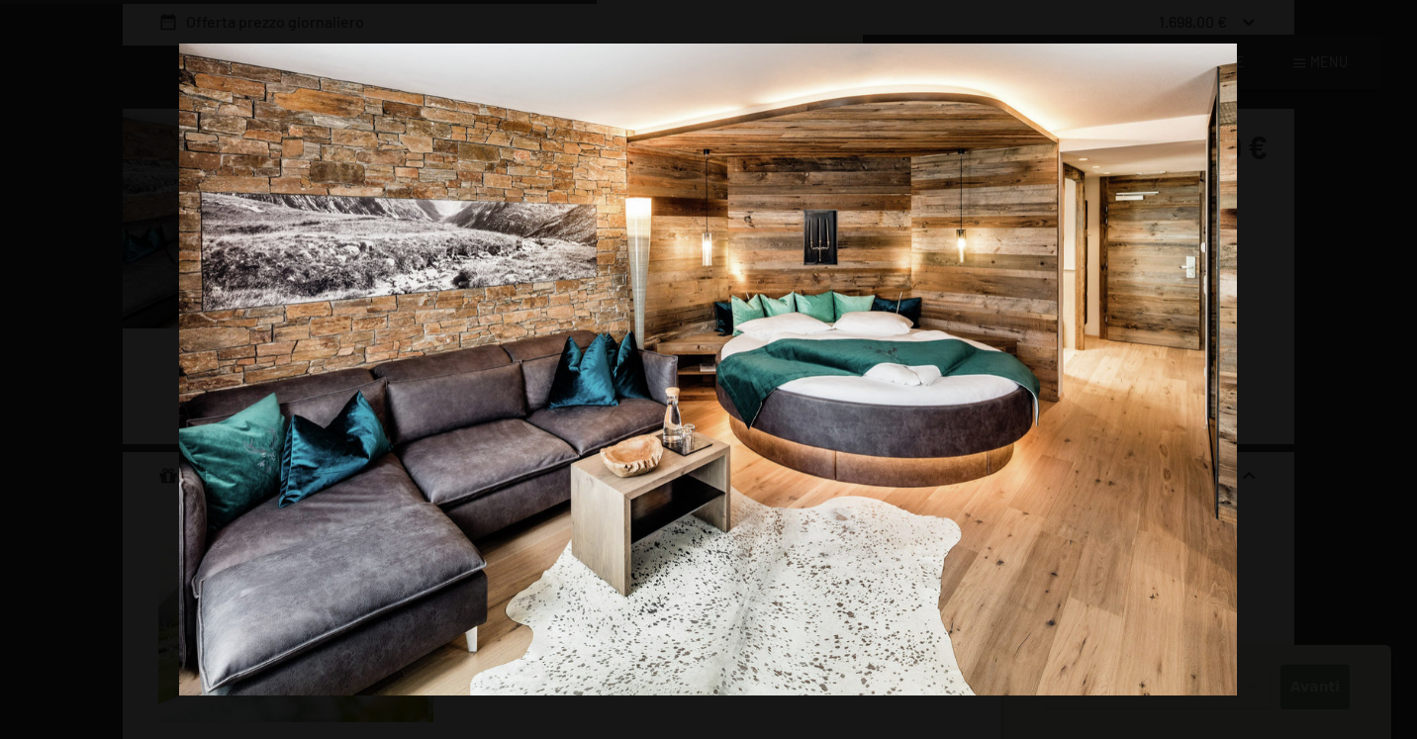
click at [1397, 369] on button "button" at bounding box center [1382, 370] width 69 height 99
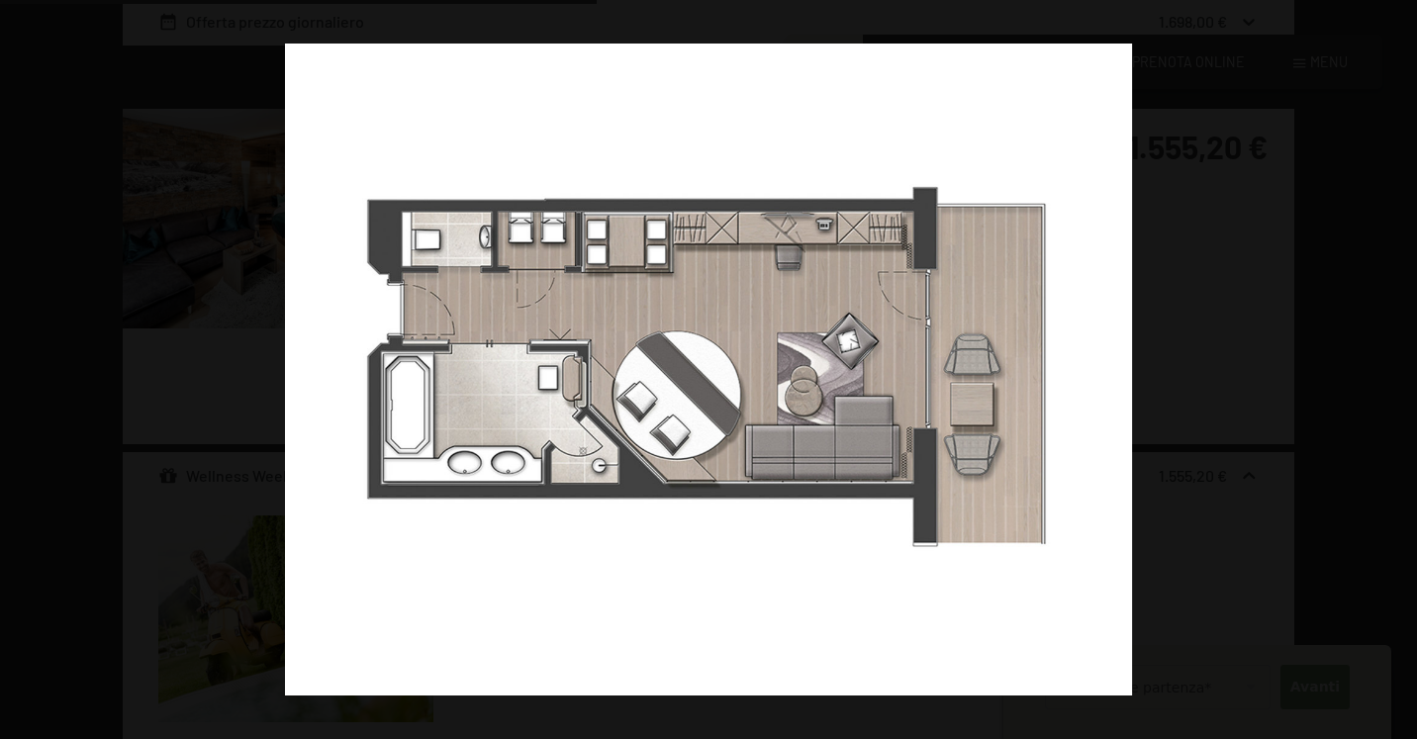
click at [1397, 369] on button "button" at bounding box center [1382, 370] width 69 height 99
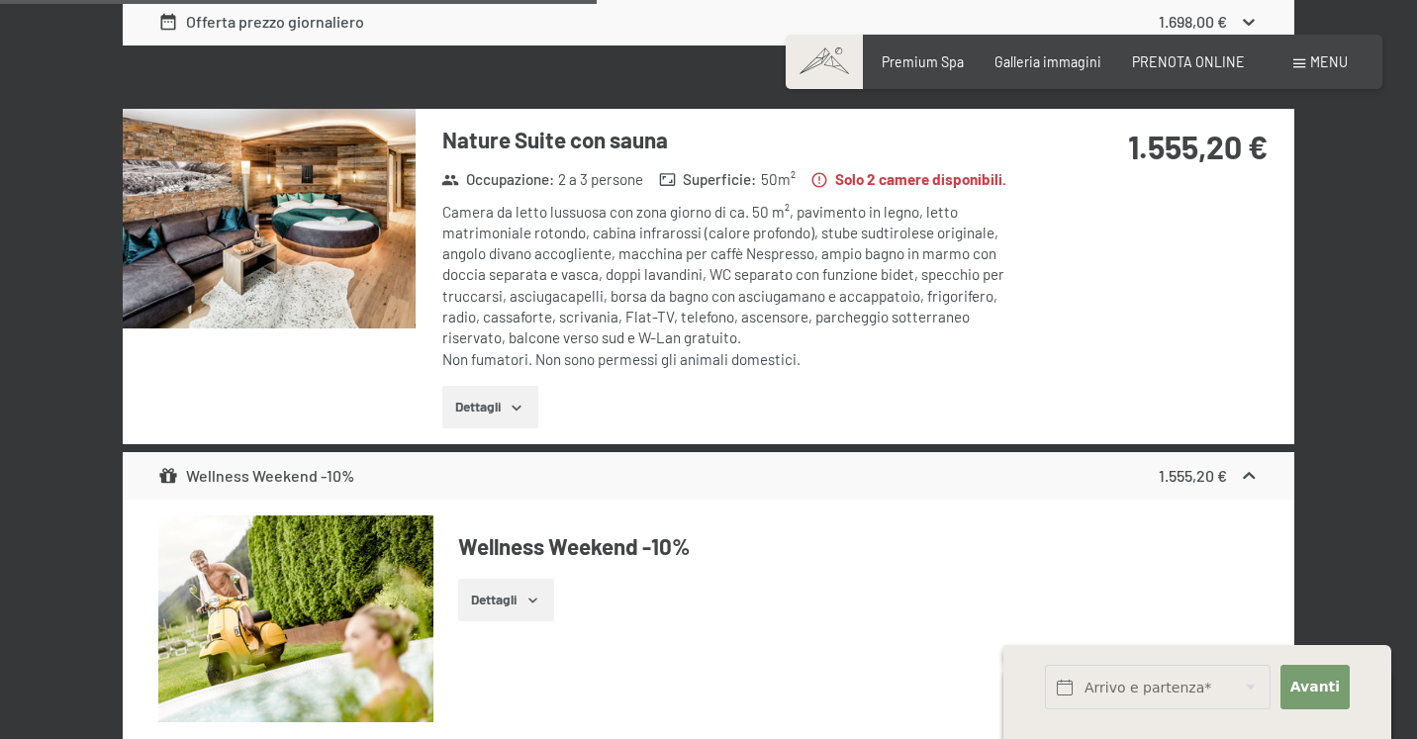
click at [0, 0] on button "button" at bounding box center [0, 0] width 0 height 0
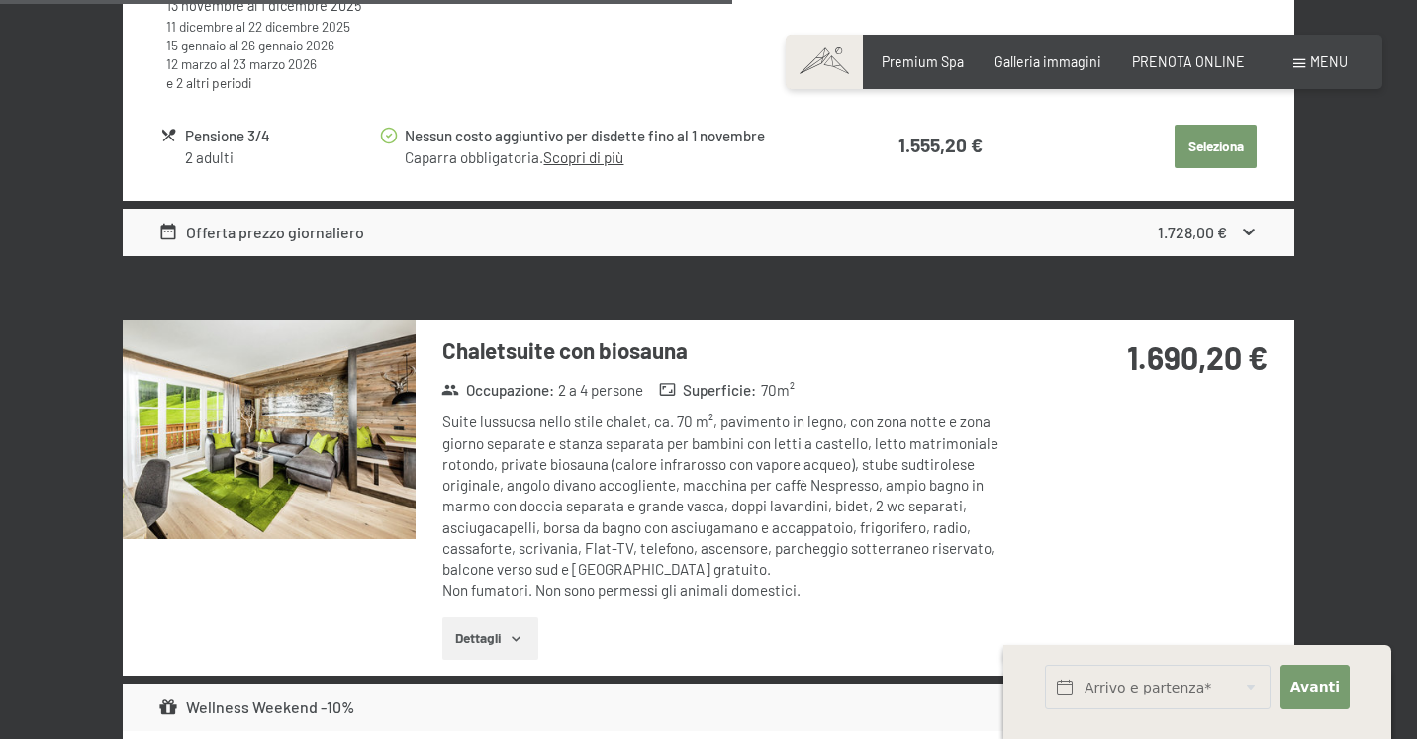
scroll to position [4151, 0]
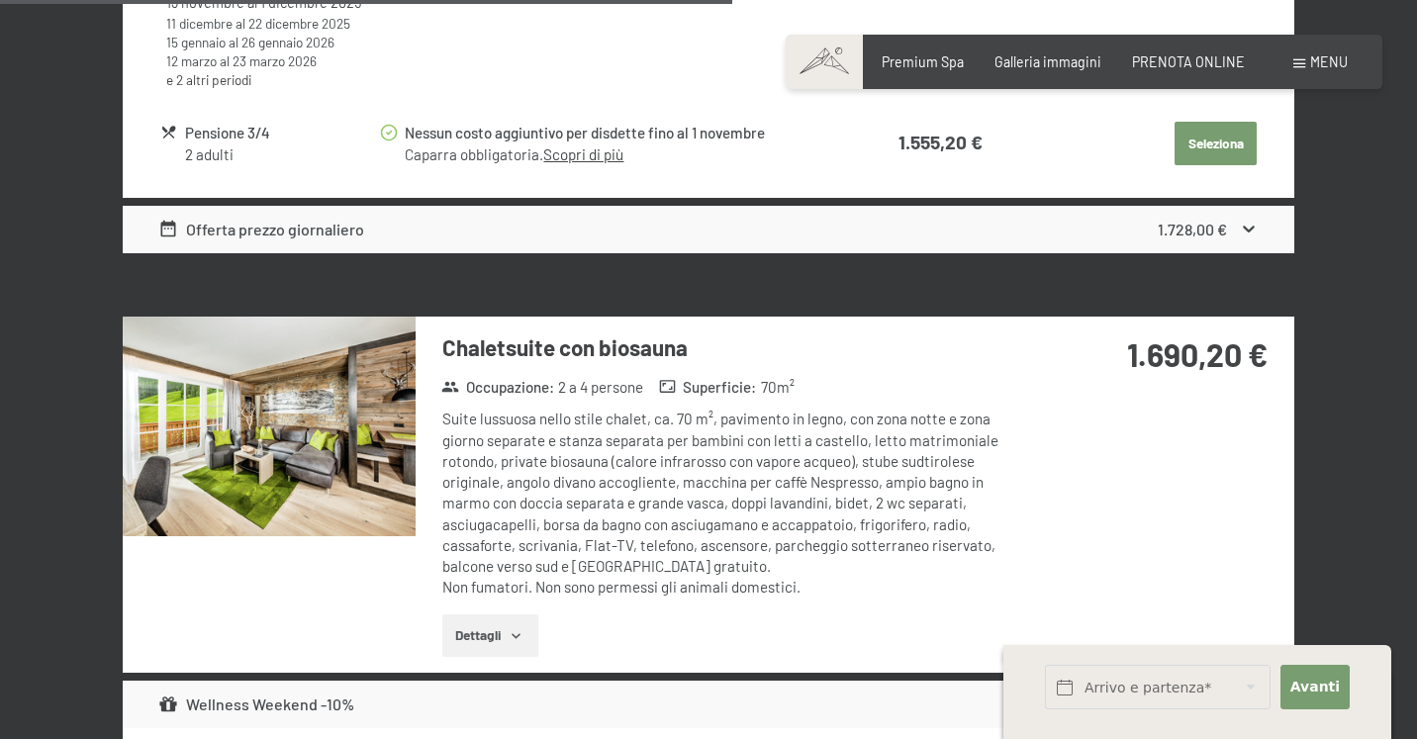
click at [365, 385] on img at bounding box center [269, 427] width 293 height 220
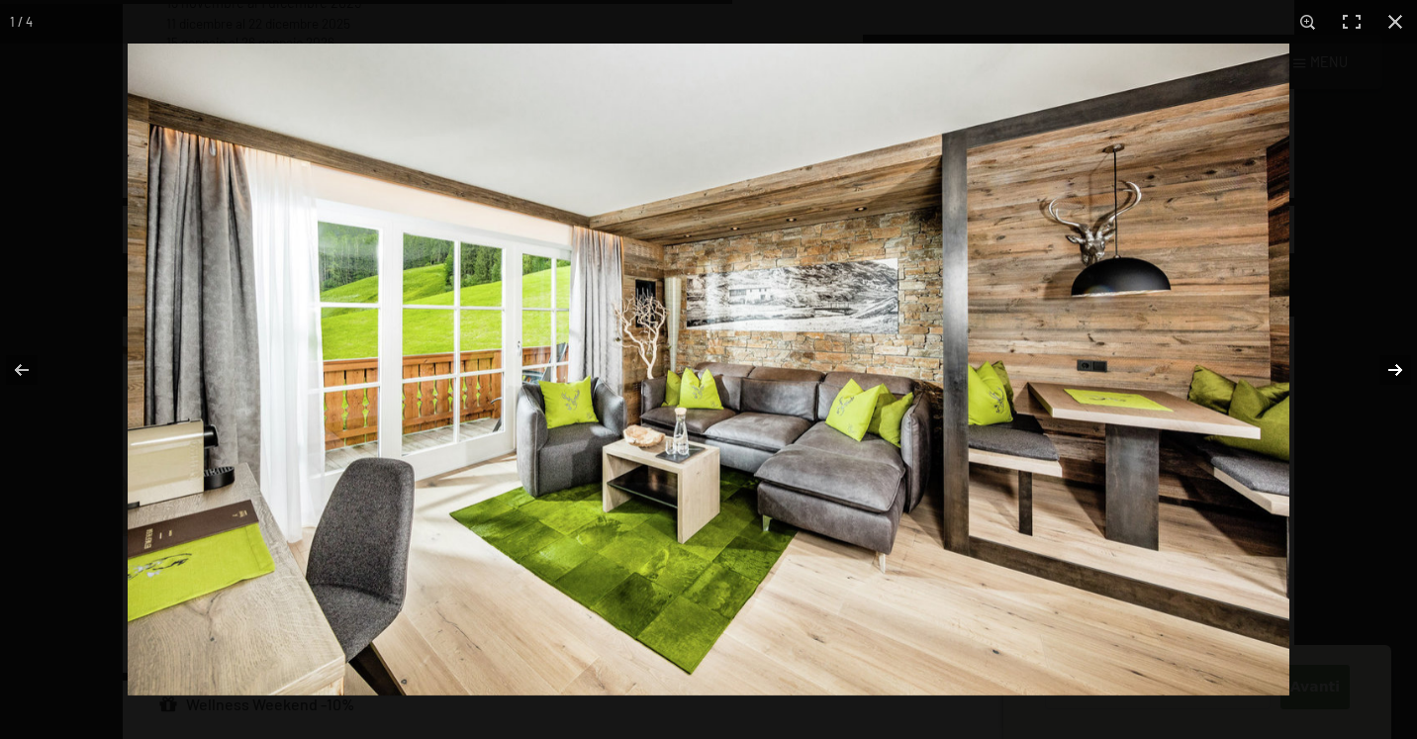
click at [1400, 375] on button "button" at bounding box center [1382, 370] width 69 height 99
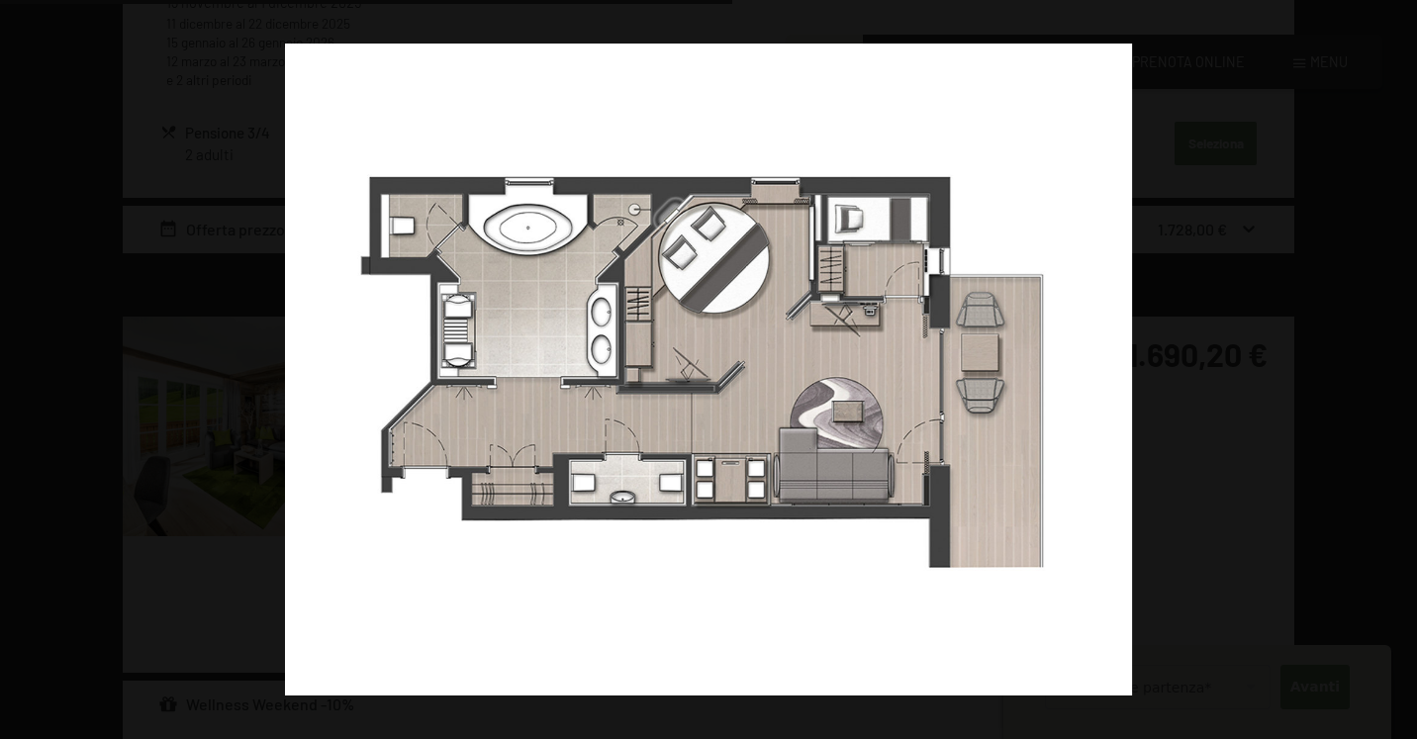
click at [1400, 374] on button "button" at bounding box center [1382, 370] width 69 height 99
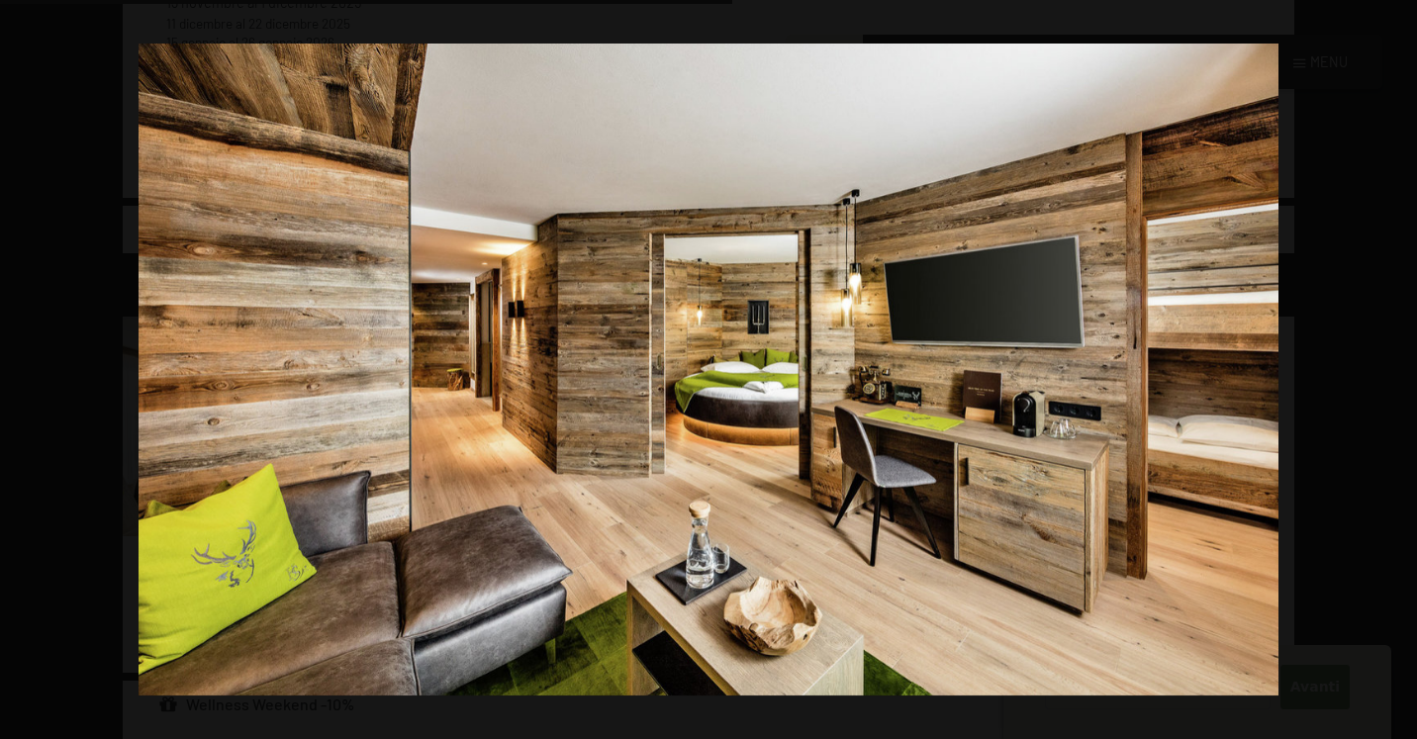
click at [1400, 374] on button "button" at bounding box center [1382, 370] width 69 height 99
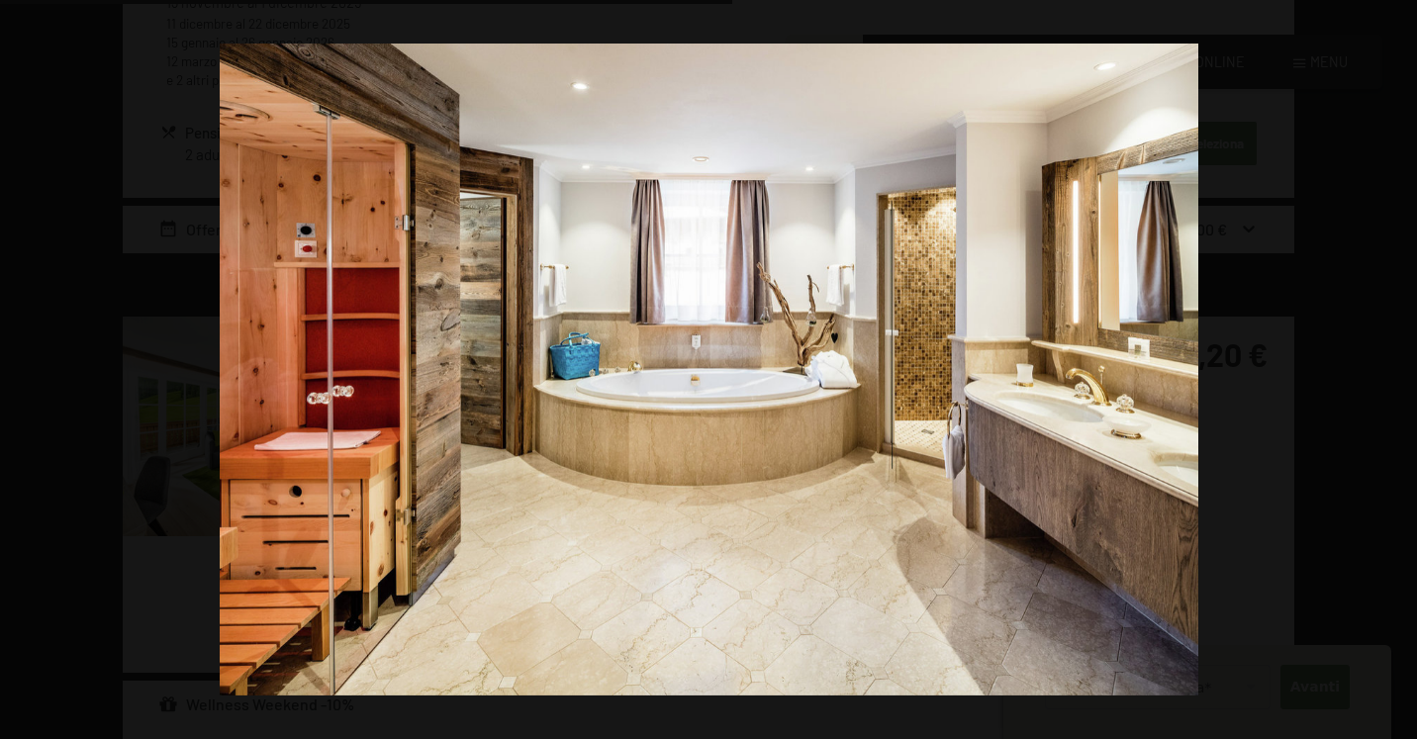
click at [1400, 374] on button "button" at bounding box center [1382, 370] width 69 height 99
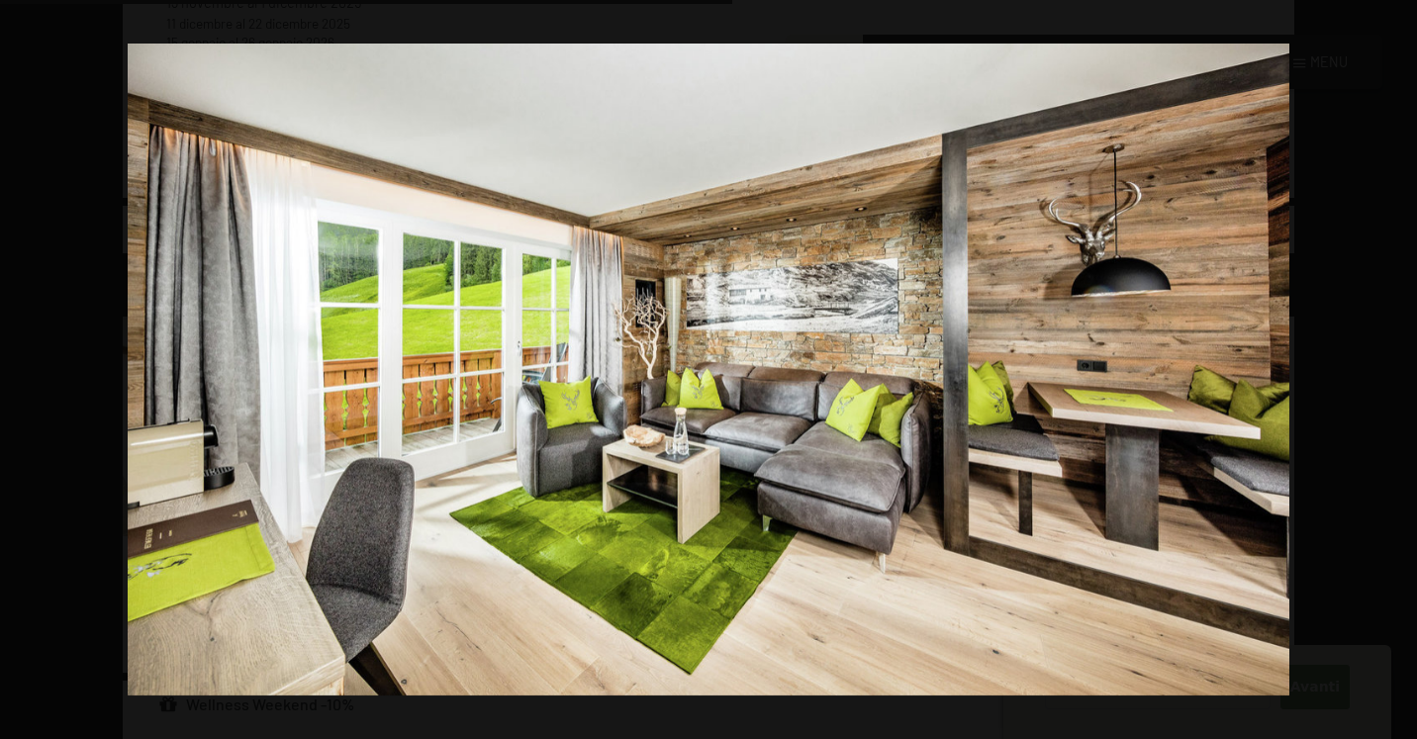
click at [1400, 374] on button "button" at bounding box center [1382, 370] width 69 height 99
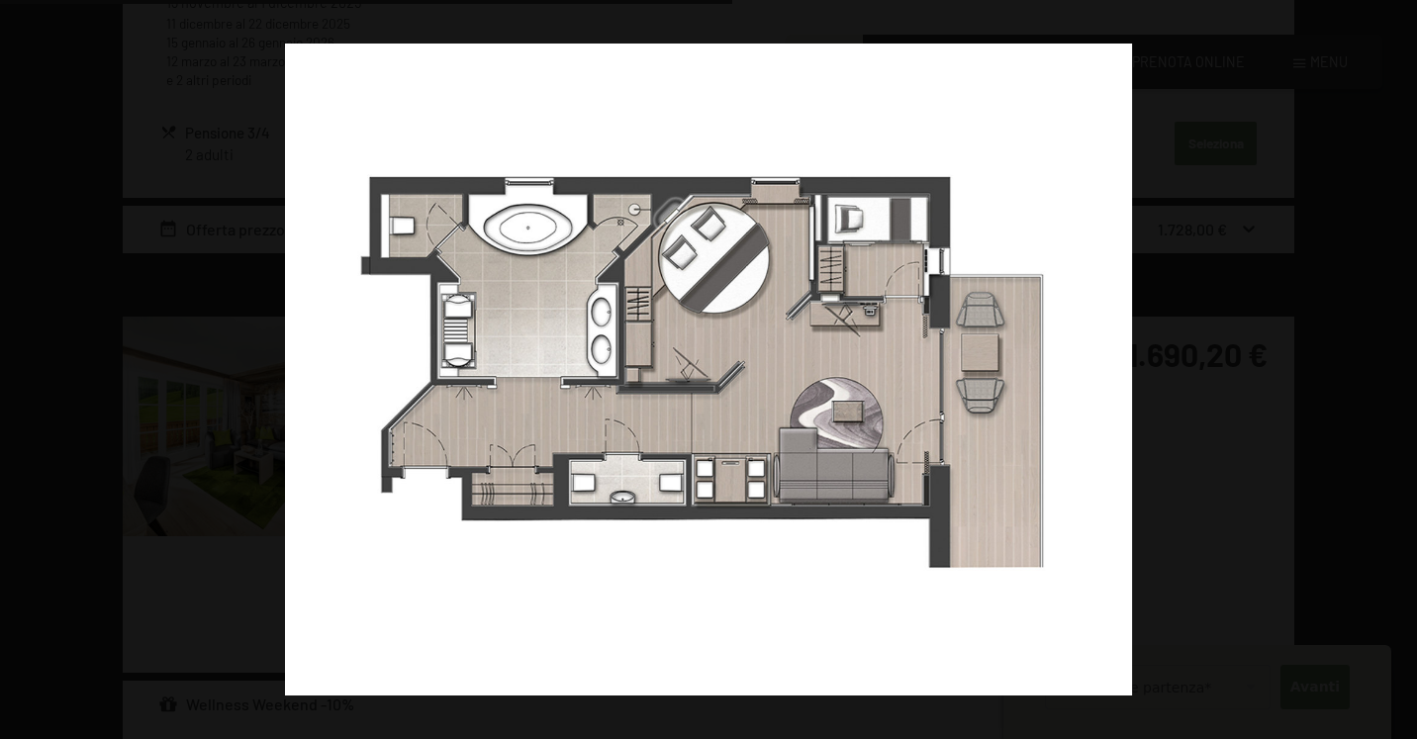
click at [1400, 374] on button "button" at bounding box center [1382, 370] width 69 height 99
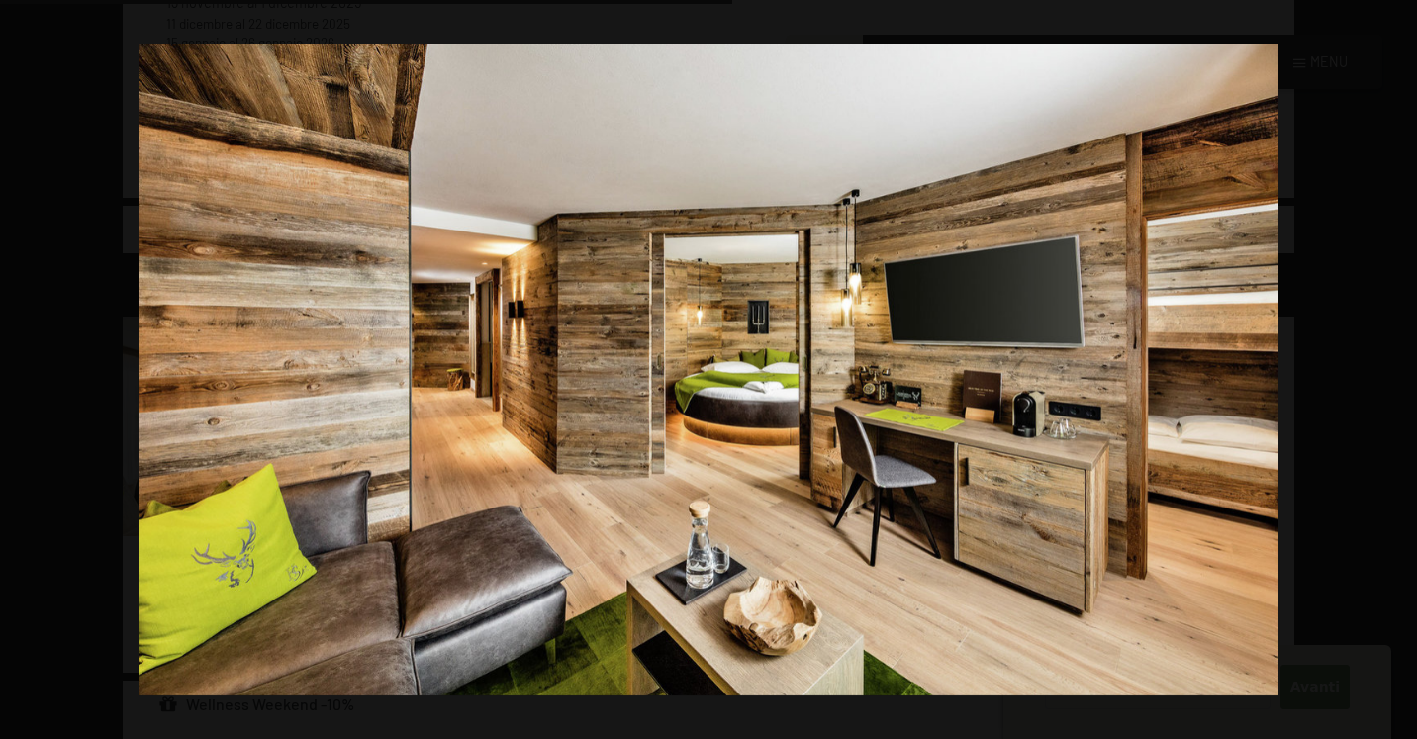
click at [1400, 374] on button "button" at bounding box center [1382, 370] width 69 height 99
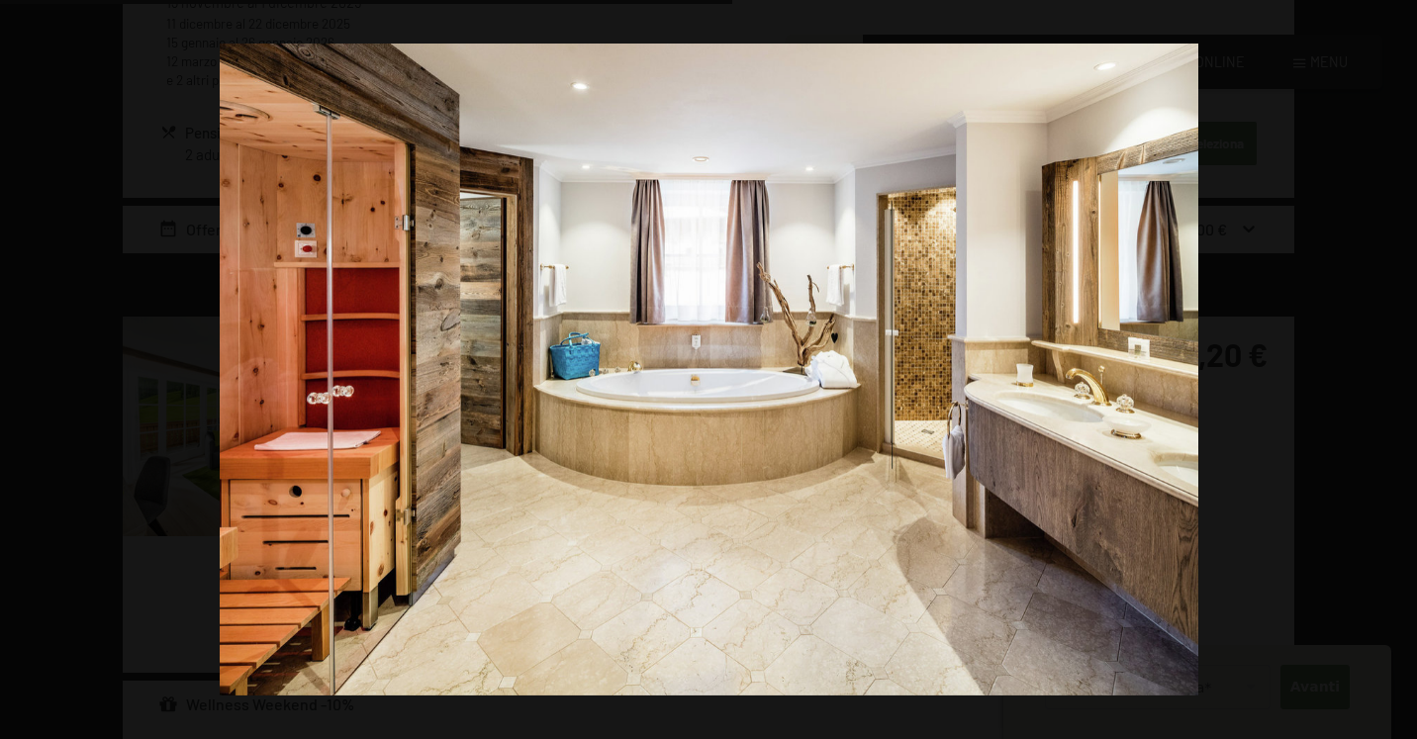
click at [1400, 374] on button "button" at bounding box center [1382, 370] width 69 height 99
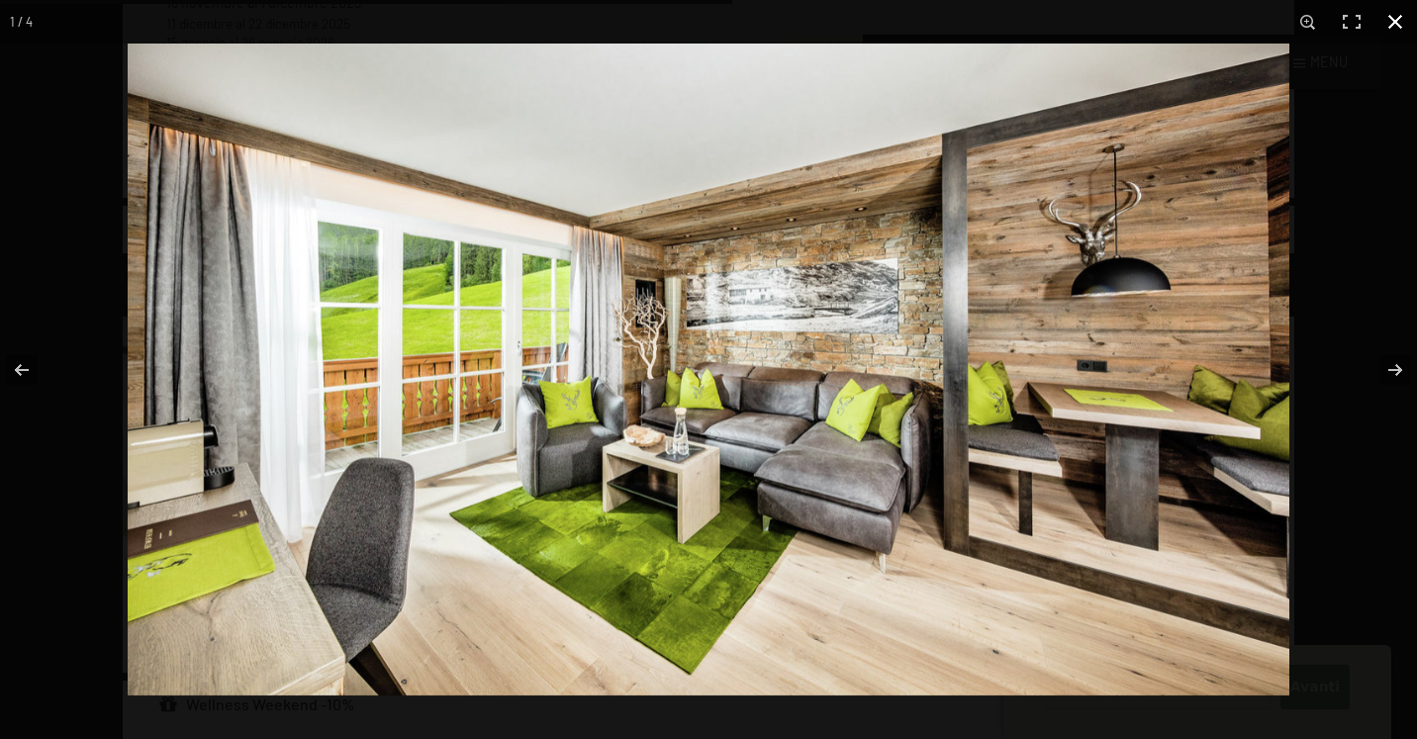
click at [1401, 26] on button "button" at bounding box center [1395, 22] width 44 height 44
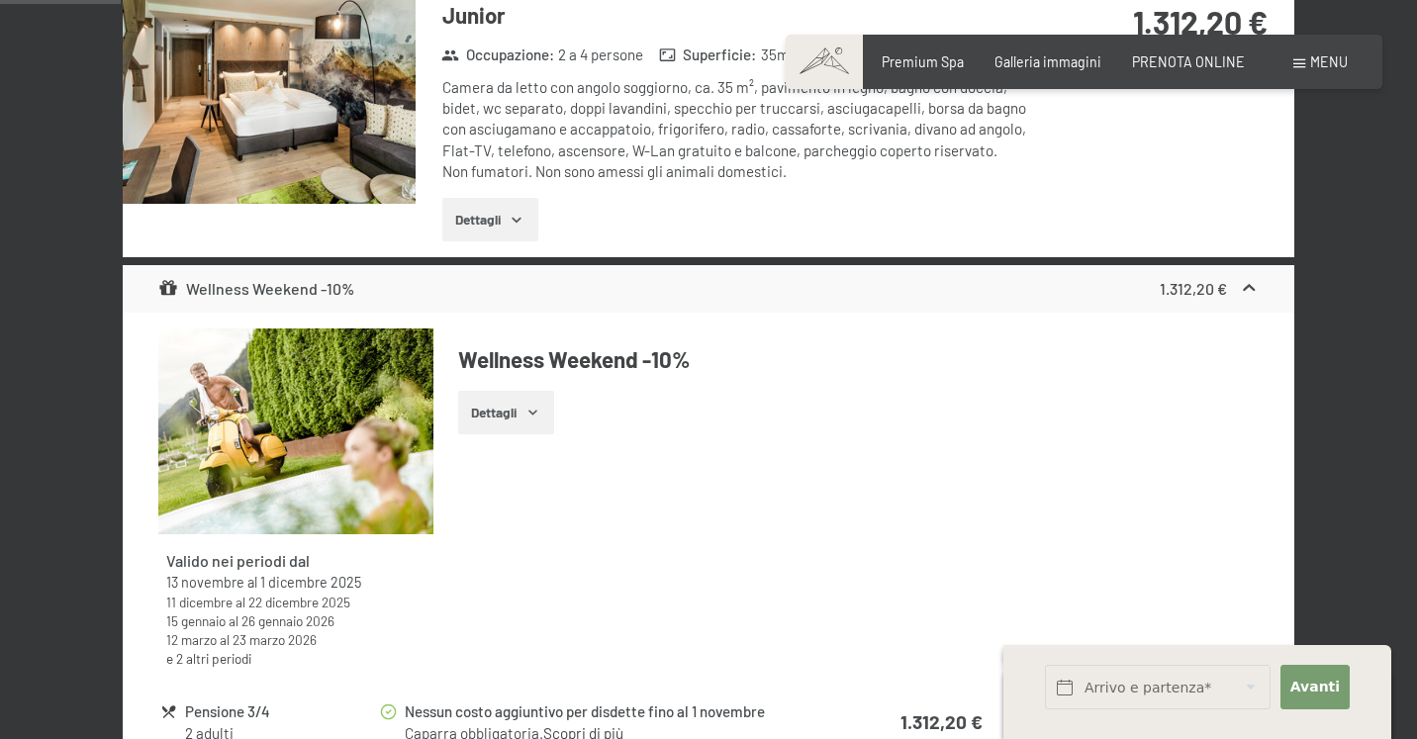
scroll to position [669, 0]
click at [522, 213] on icon "button" at bounding box center [517, 221] width 16 height 16
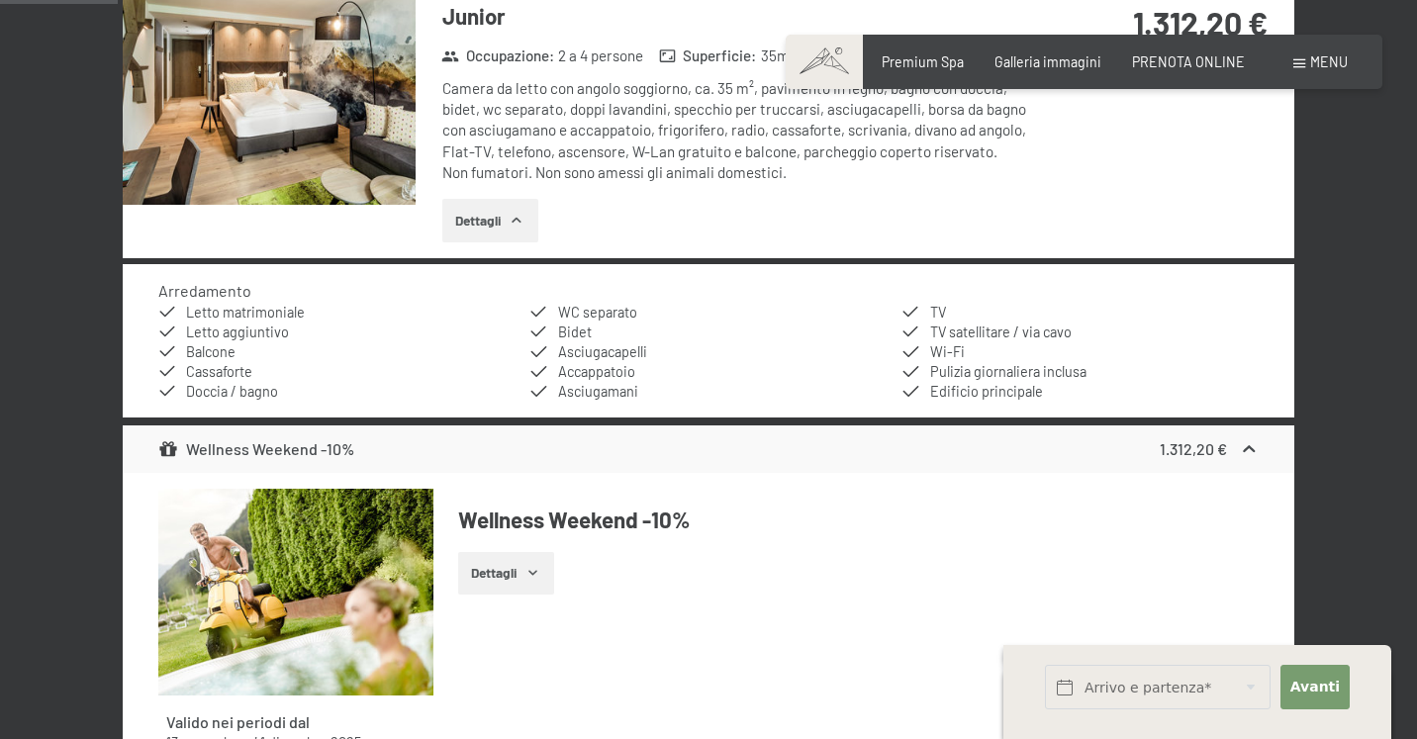
scroll to position [688, 0]
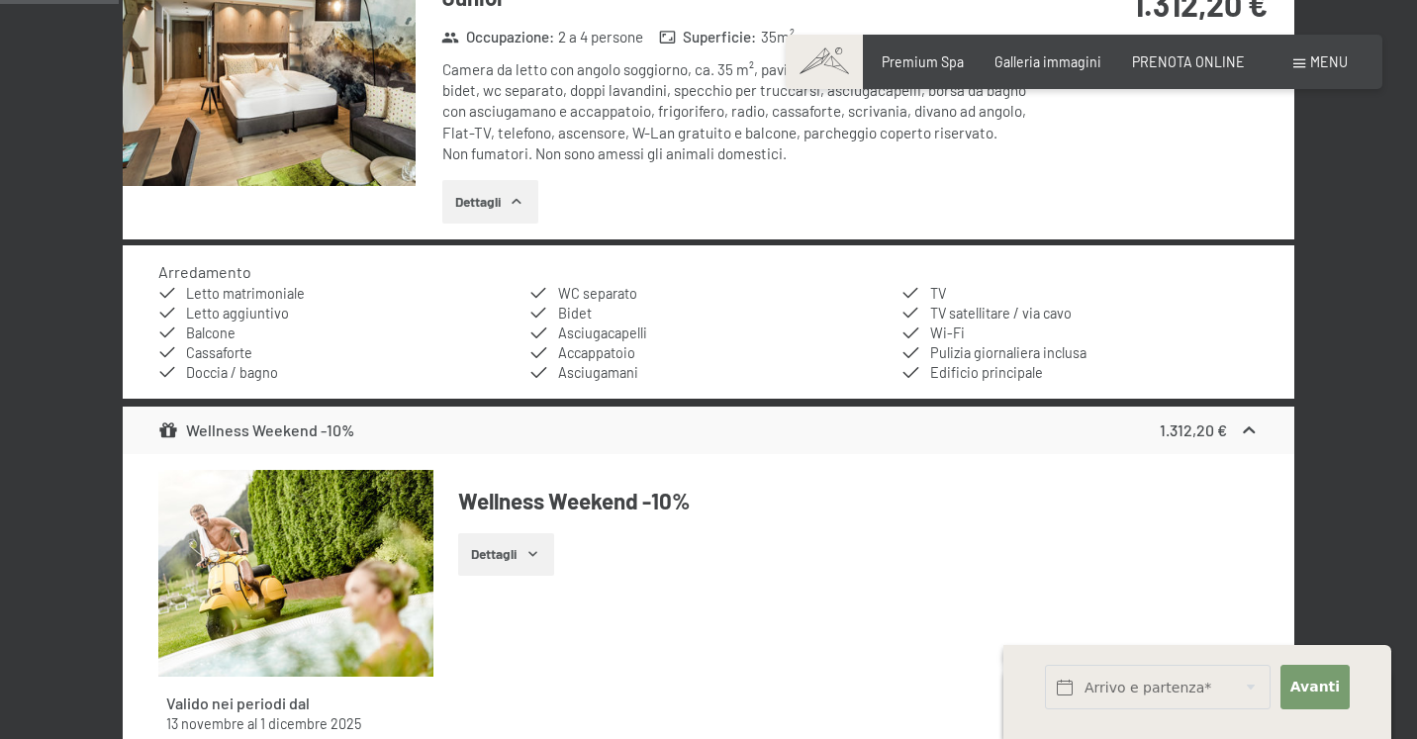
click at [530, 191] on button "Dettagli" at bounding box center [490, 202] width 96 height 44
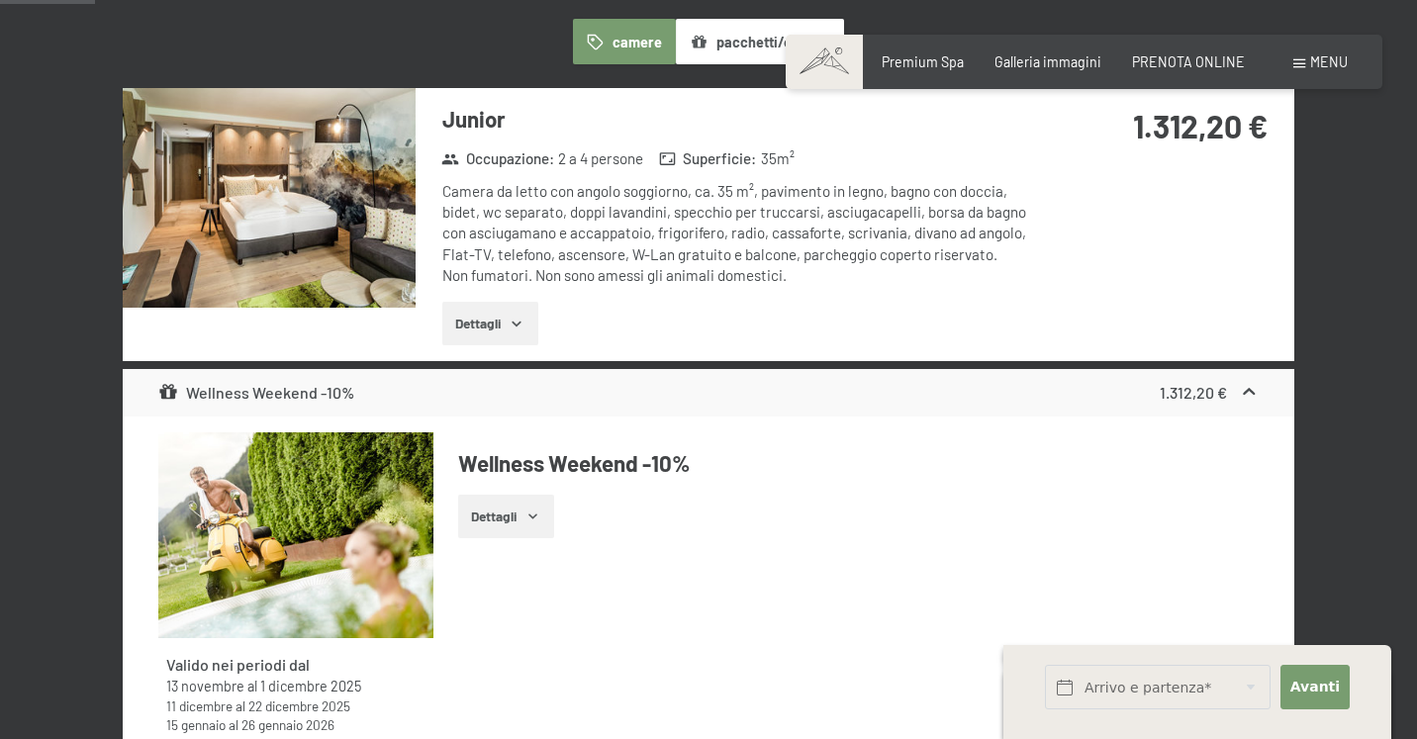
scroll to position [485, 0]
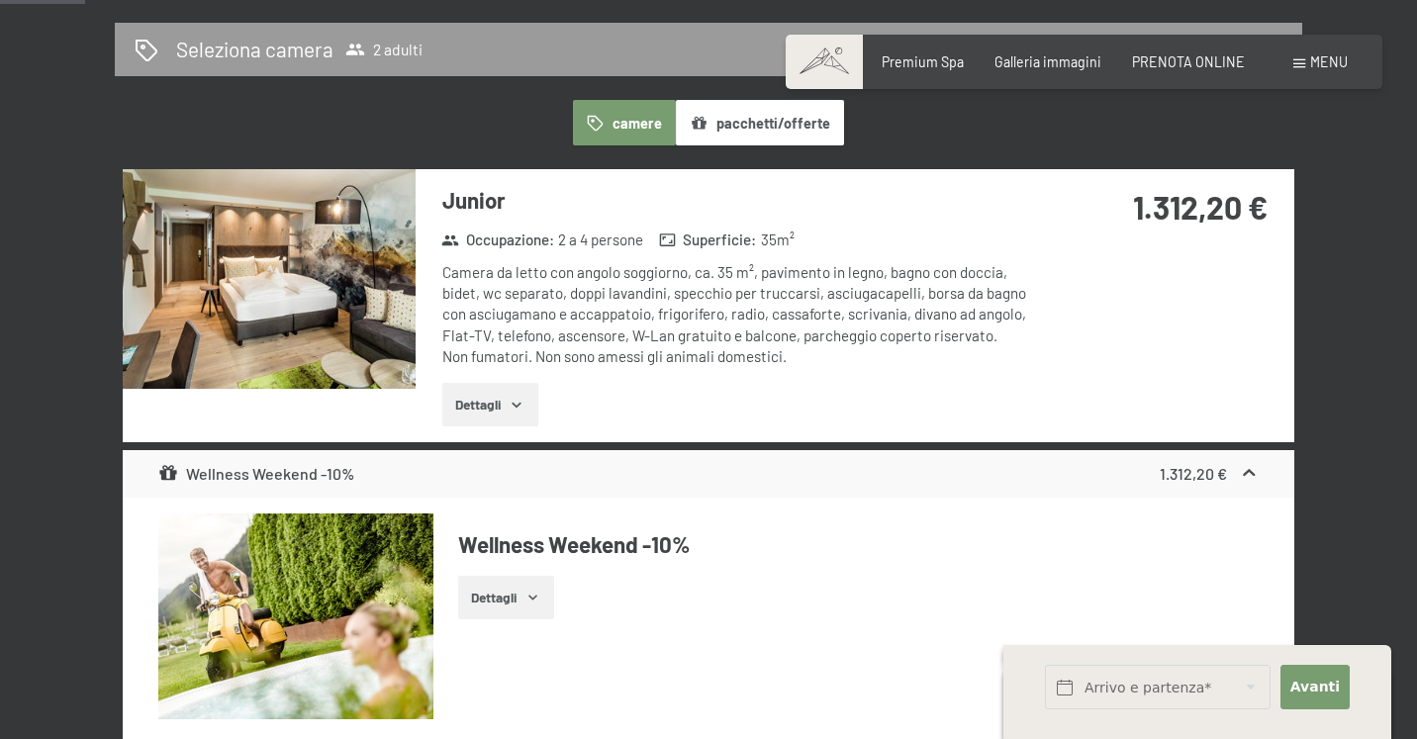
click at [348, 216] on img at bounding box center [269, 279] width 293 height 220
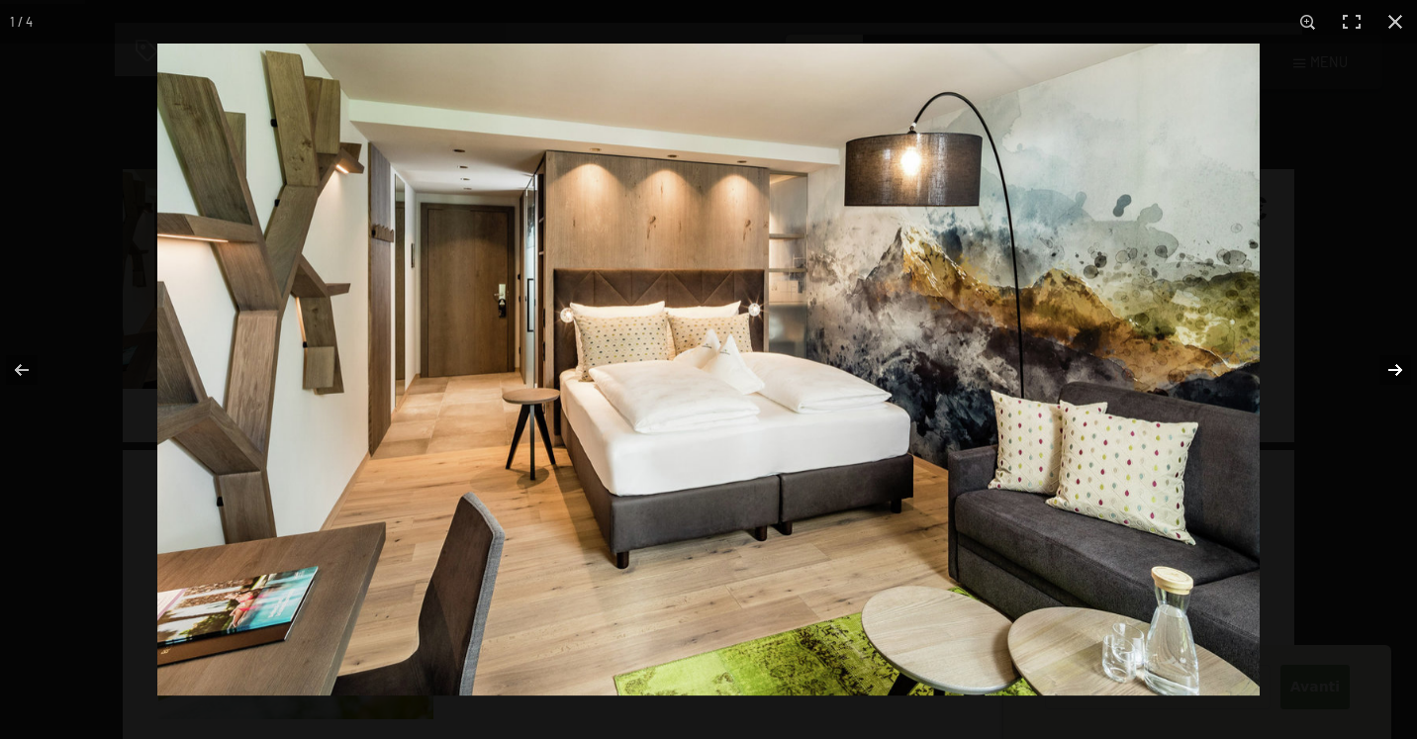
click at [1406, 372] on button "button" at bounding box center [1382, 370] width 69 height 99
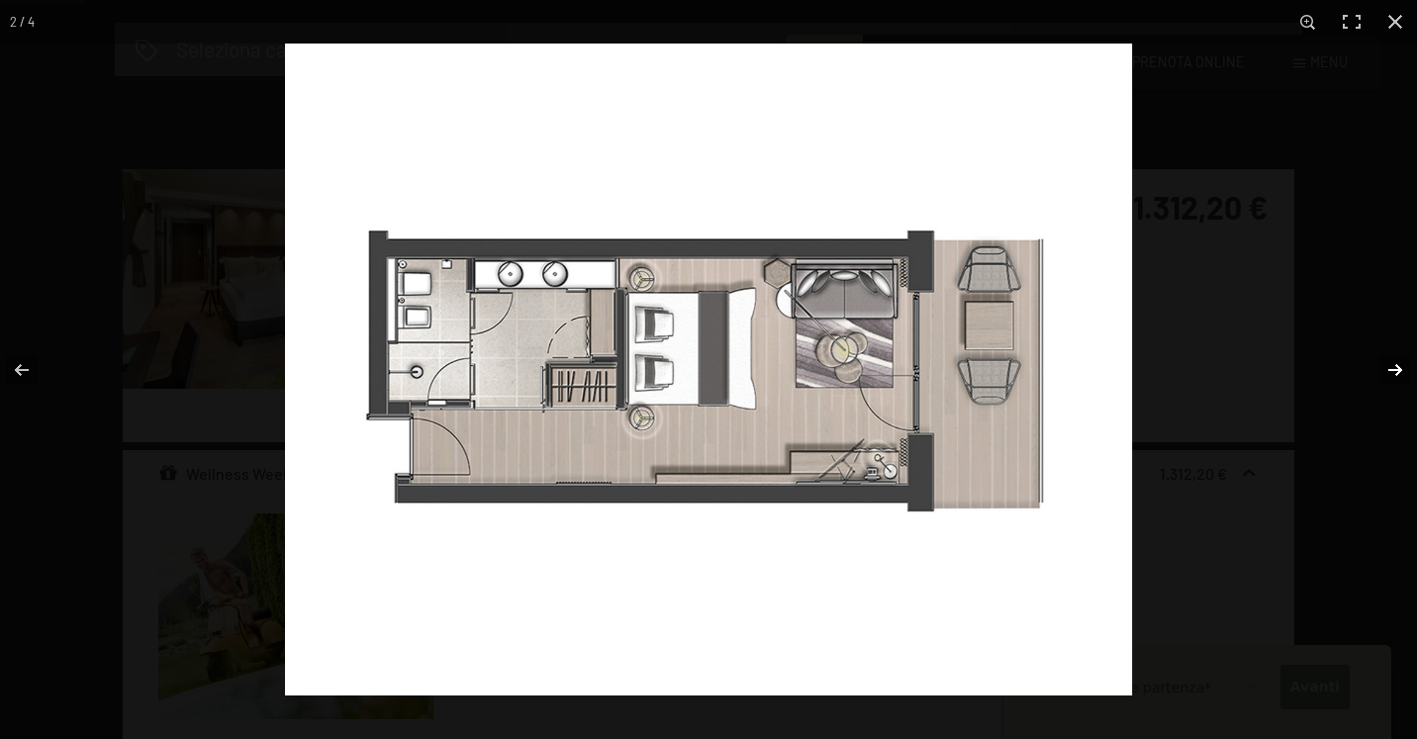
click at [1392, 365] on button "button" at bounding box center [1382, 370] width 69 height 99
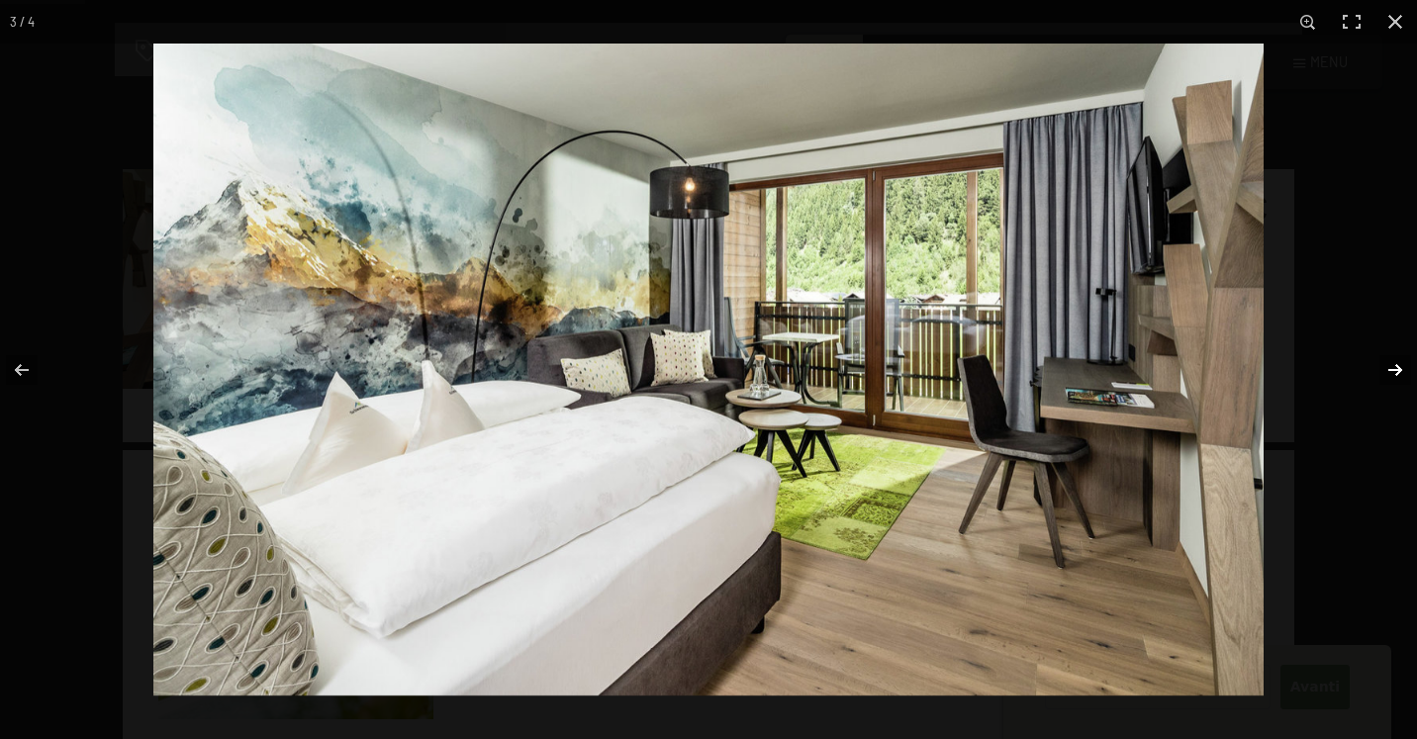
click at [1392, 365] on button "button" at bounding box center [1382, 370] width 69 height 99
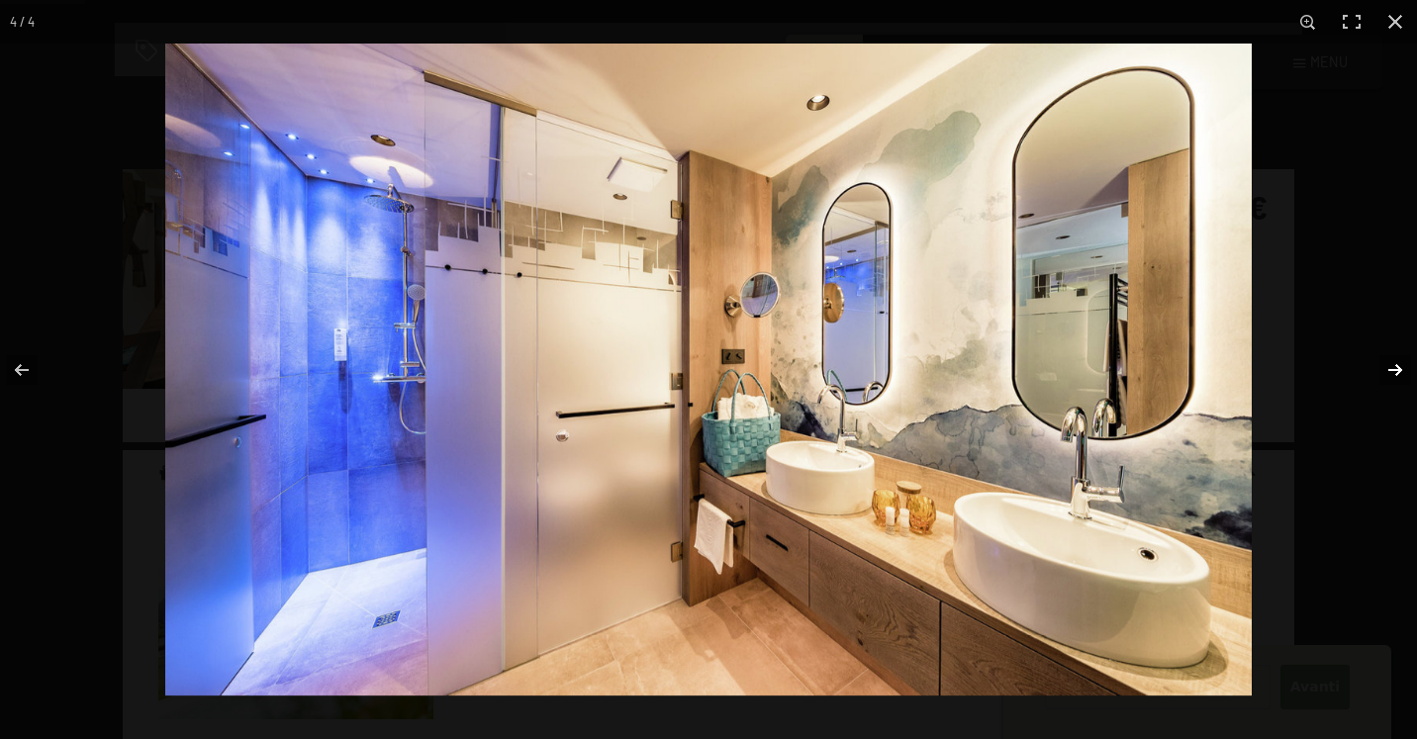
click at [1392, 365] on button "button" at bounding box center [1382, 370] width 69 height 99
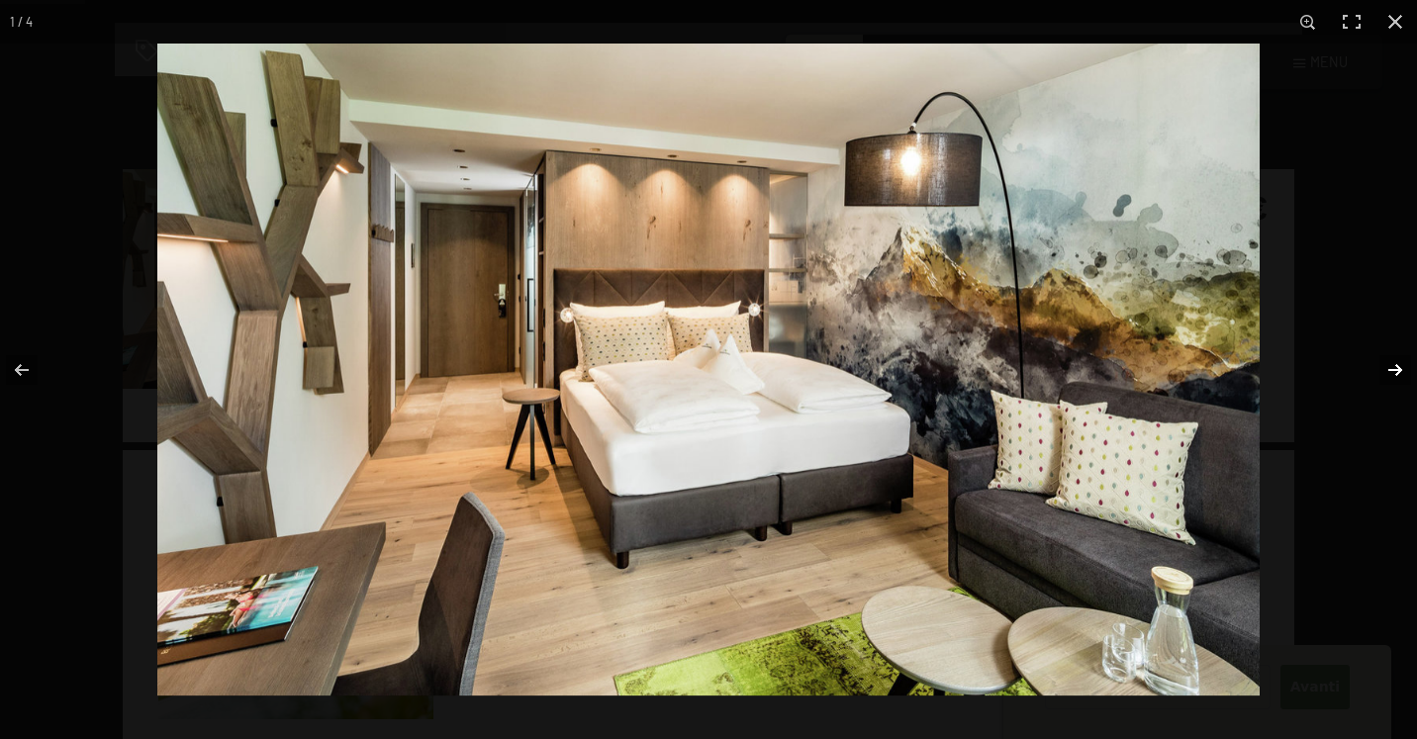
click at [1392, 365] on button "button" at bounding box center [1382, 370] width 69 height 99
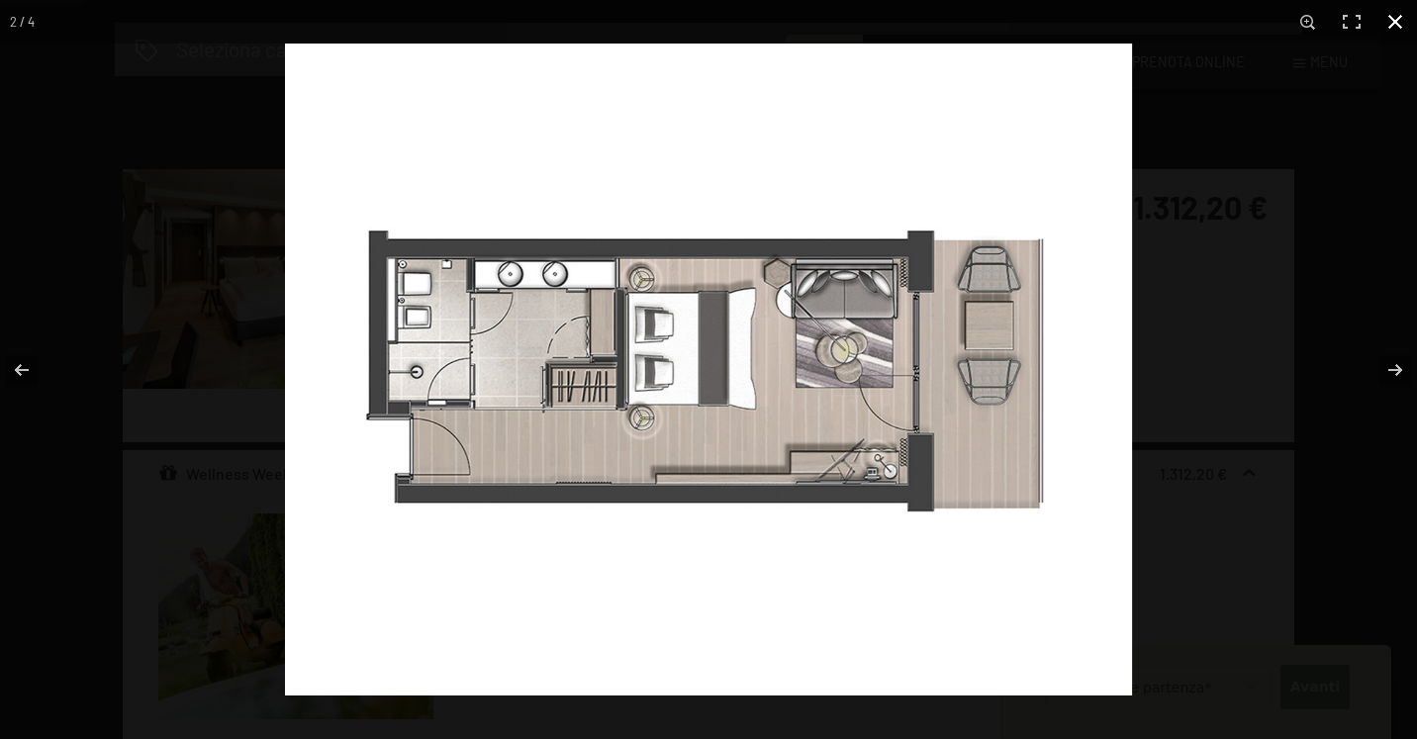
click at [1393, 22] on button "button" at bounding box center [1395, 22] width 44 height 44
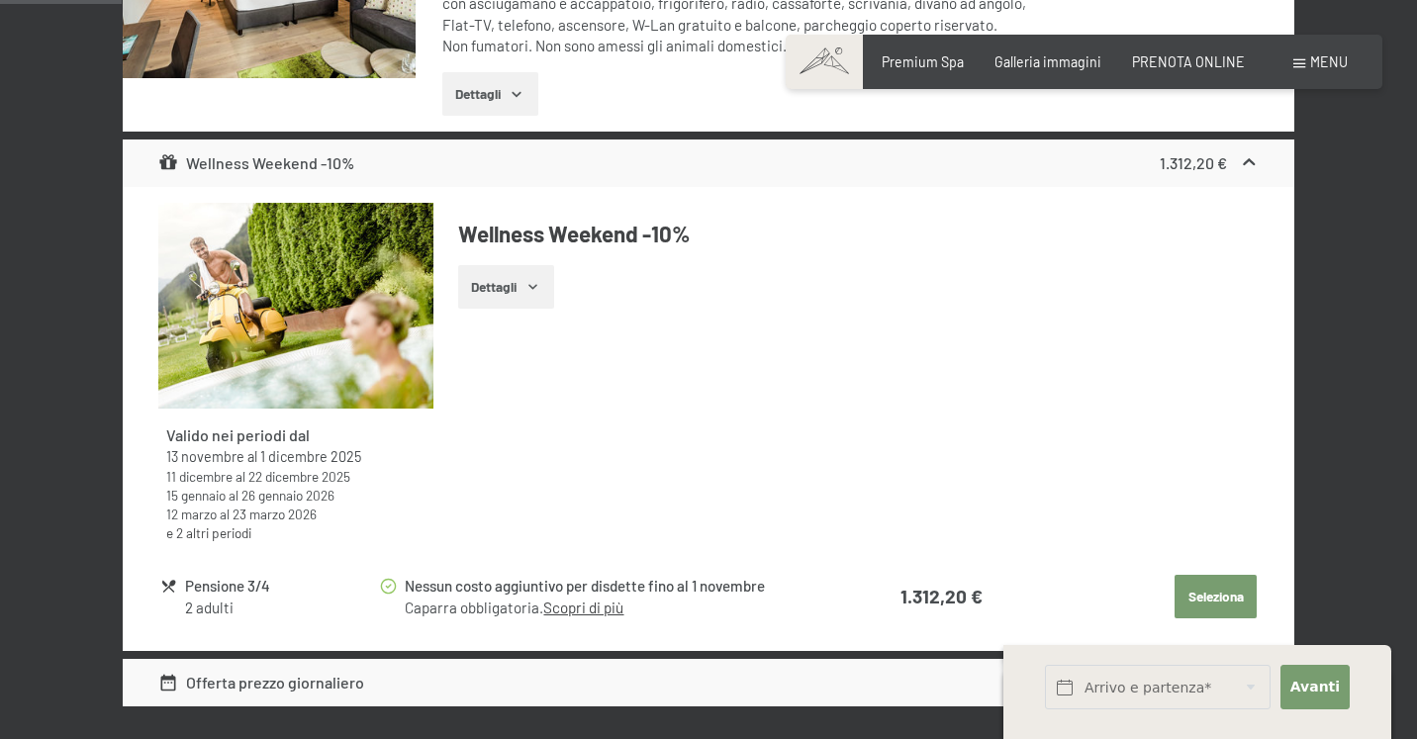
scroll to position [878, 0]
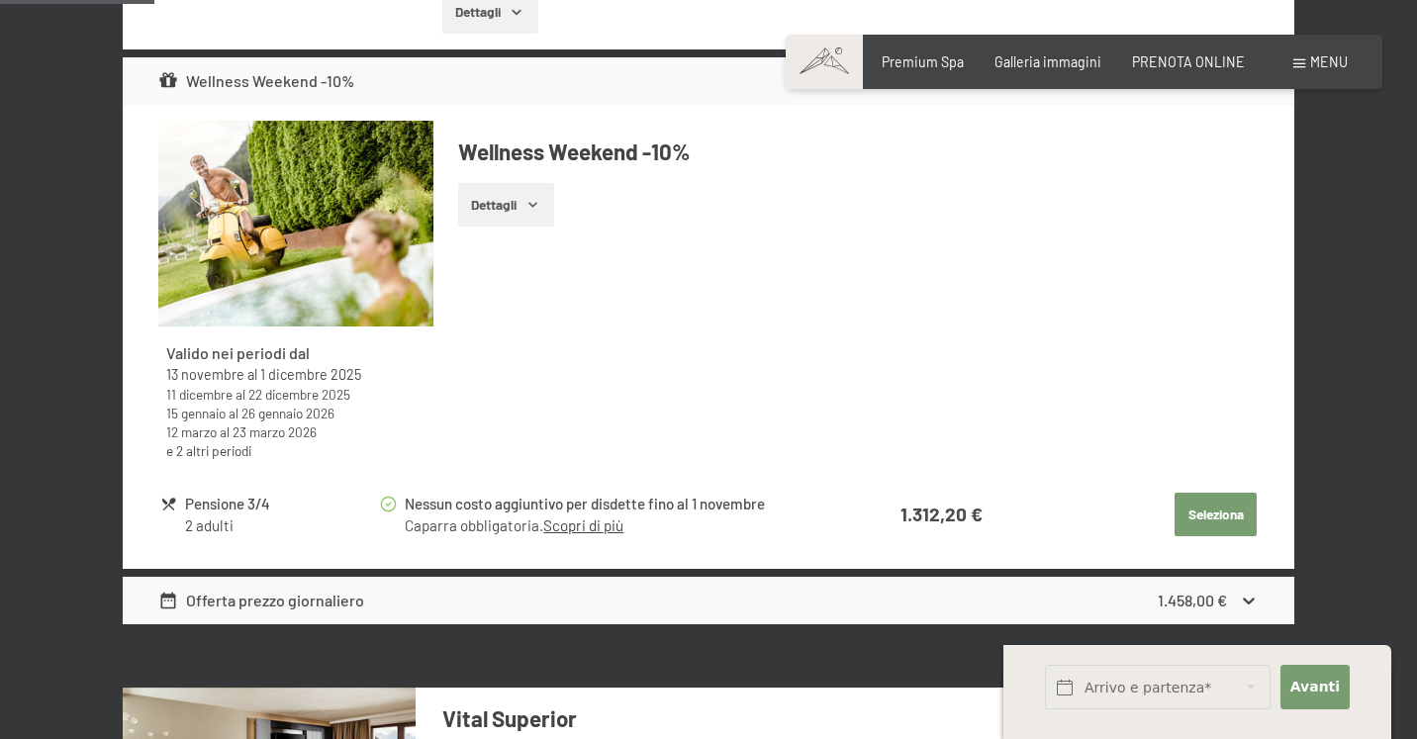
click at [534, 204] on icon "button" at bounding box center [533, 205] width 16 height 16
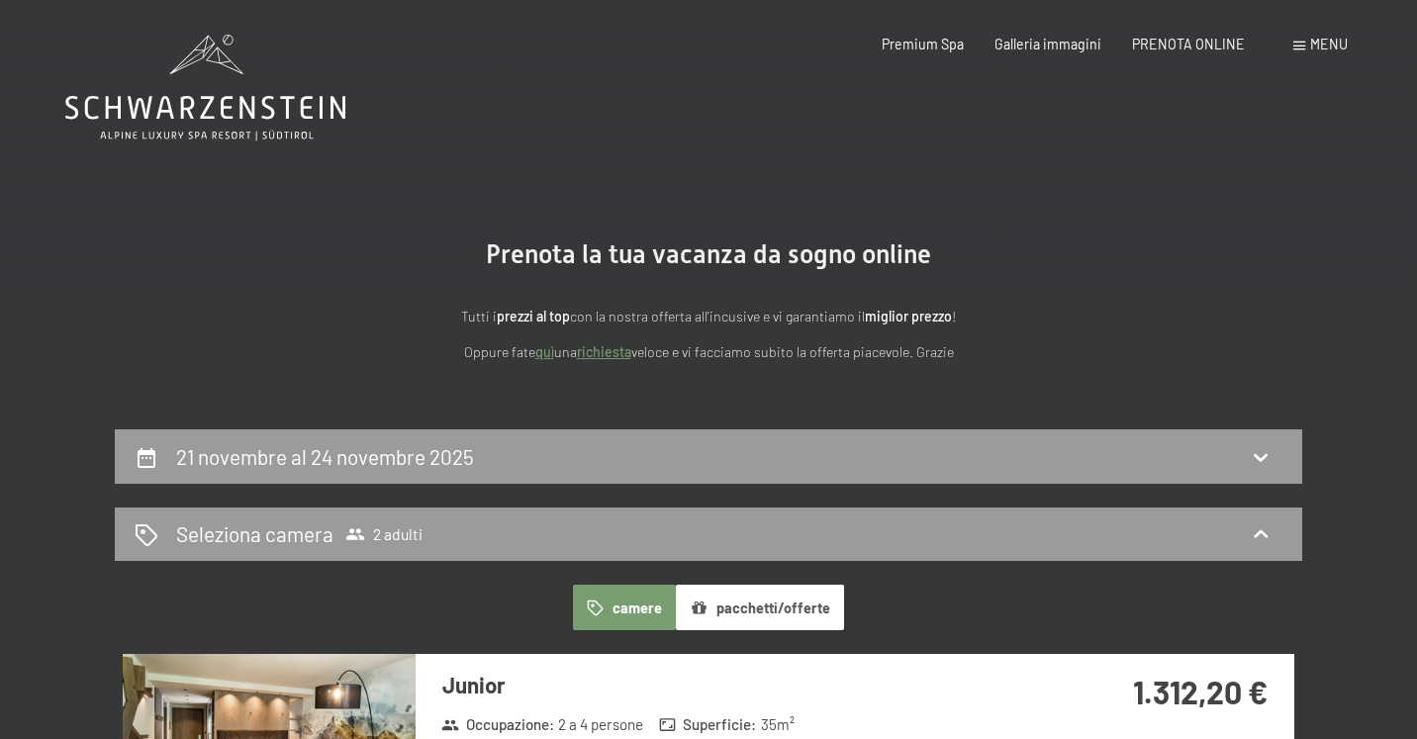
scroll to position [0, 0]
click at [1041, 38] on span "Galleria immagini" at bounding box center [1047, 41] width 107 height 17
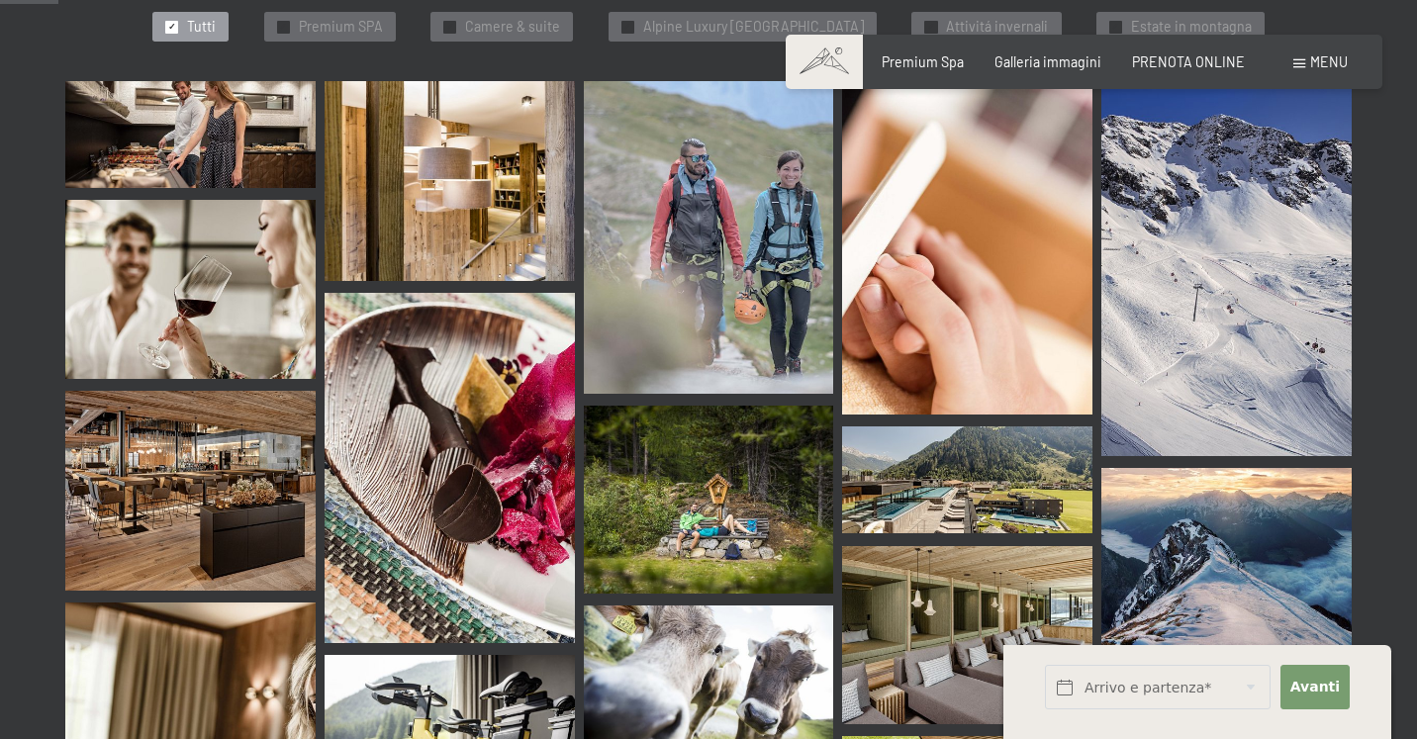
scroll to position [638, 0]
